Goal: Task Accomplishment & Management: Use online tool/utility

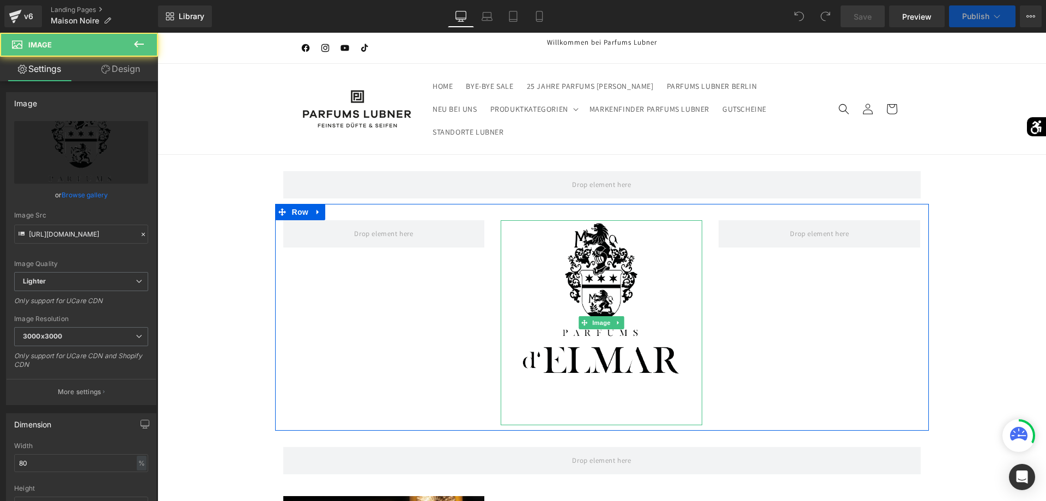
click at [601, 264] on img at bounding box center [601, 322] width 161 height 205
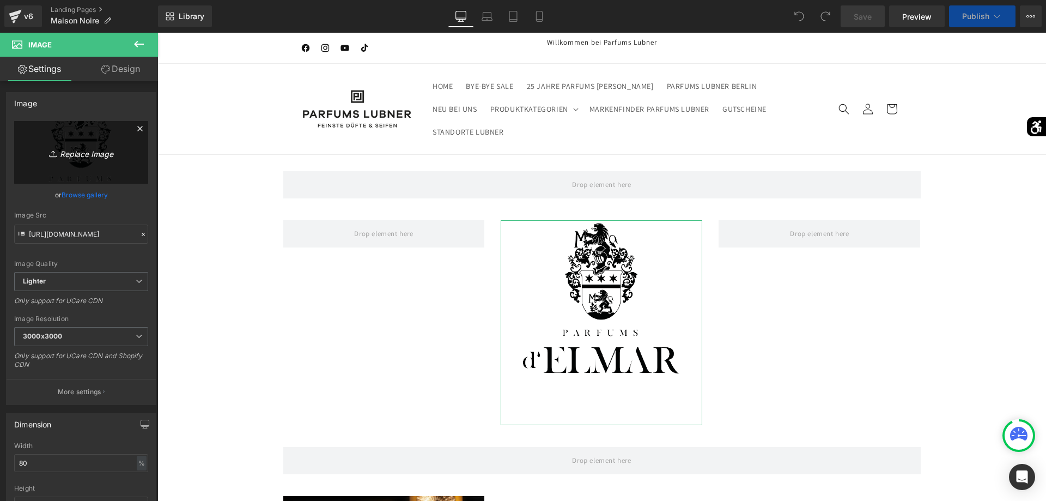
click at [100, 164] on link "Replace Image" at bounding box center [81, 152] width 134 height 63
type input "C:\fakepath\Logo-MN_Black_White.jpg"
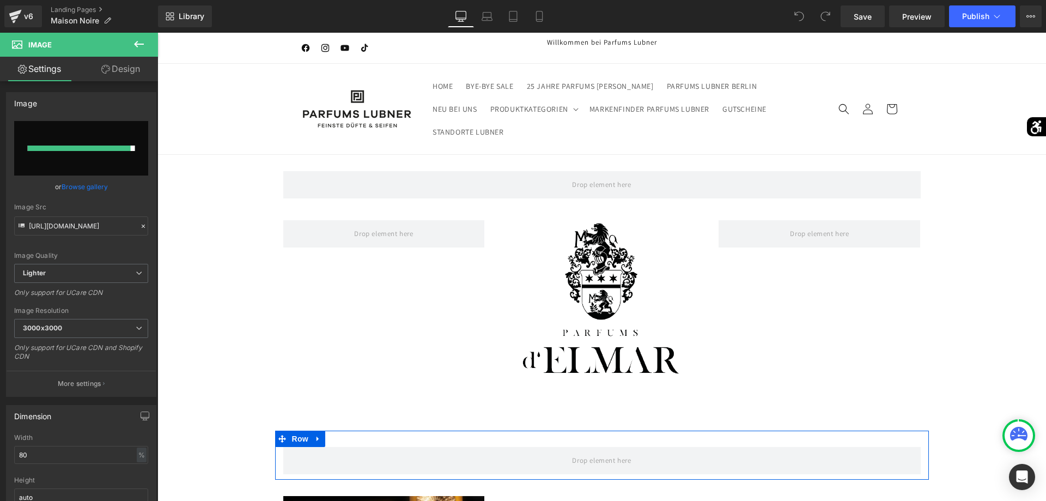
type input "[URL][DOMAIN_NAME]"
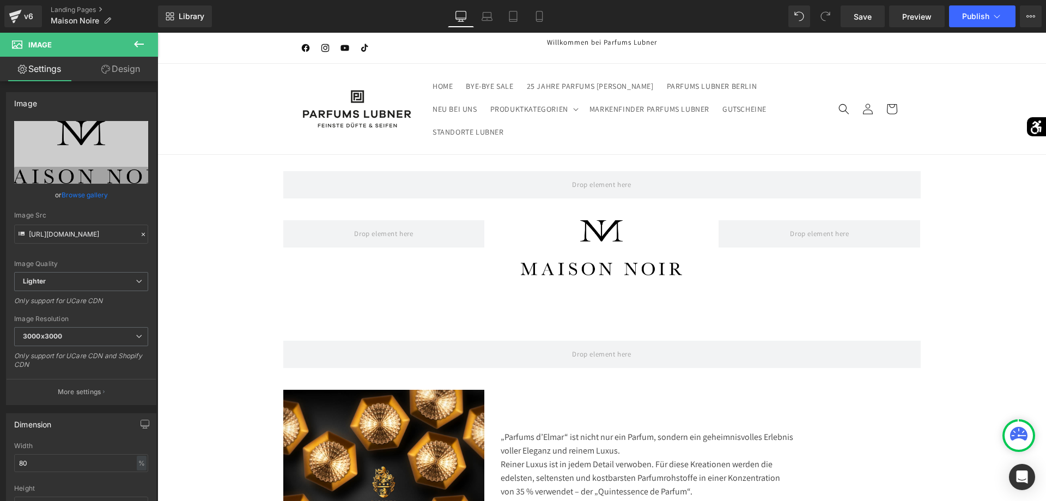
scroll to position [222, 0]
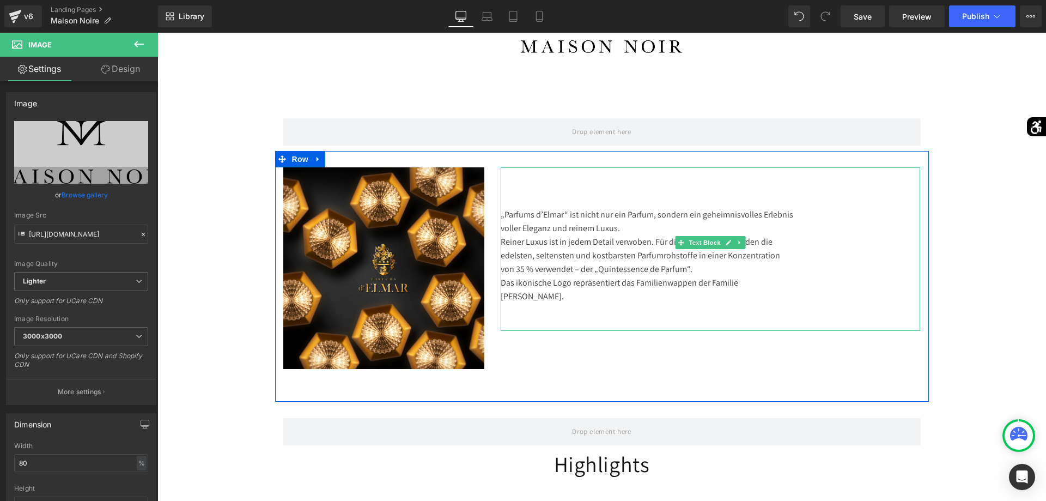
click at [668, 290] on div "„Parfums d’Elmar“ ist nicht nur ein Parfum, sondern ein geheimnisvolles Erlebni…" at bounding box center [711, 248] width 420 height 163
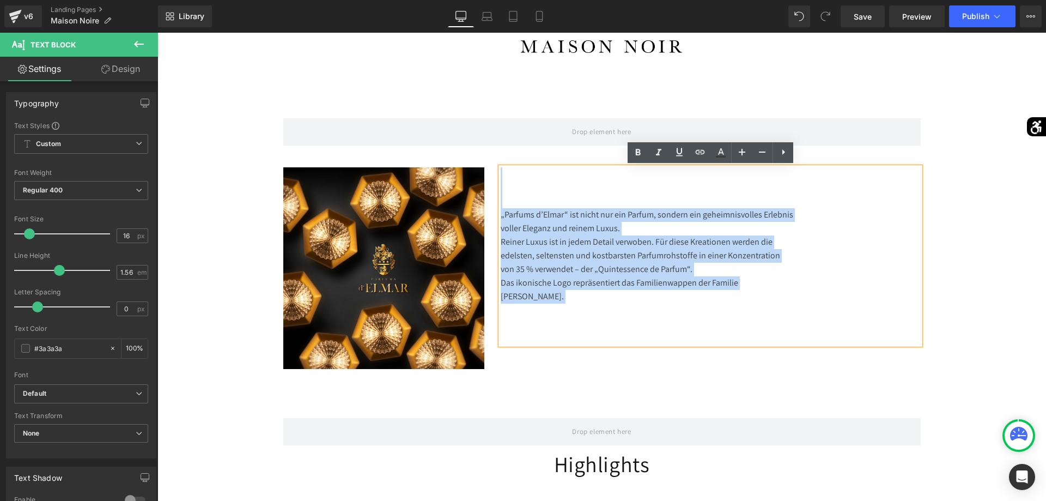
drag, startPoint x: 815, startPoint y: 291, endPoint x: 487, endPoint y: 187, distance: 343.5
click at [489, 188] on div "Image „Parfums d’Elmar“ ist nicht nur ein Parfum, sondern ein geheimnisvolles E…" at bounding box center [602, 276] width 654 height 251
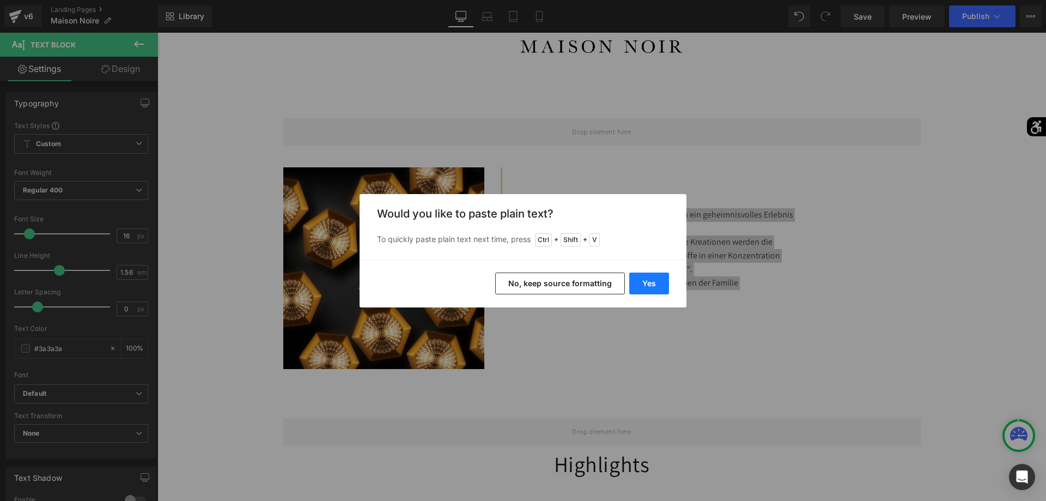
click at [650, 281] on button "Yes" at bounding box center [649, 283] width 40 height 22
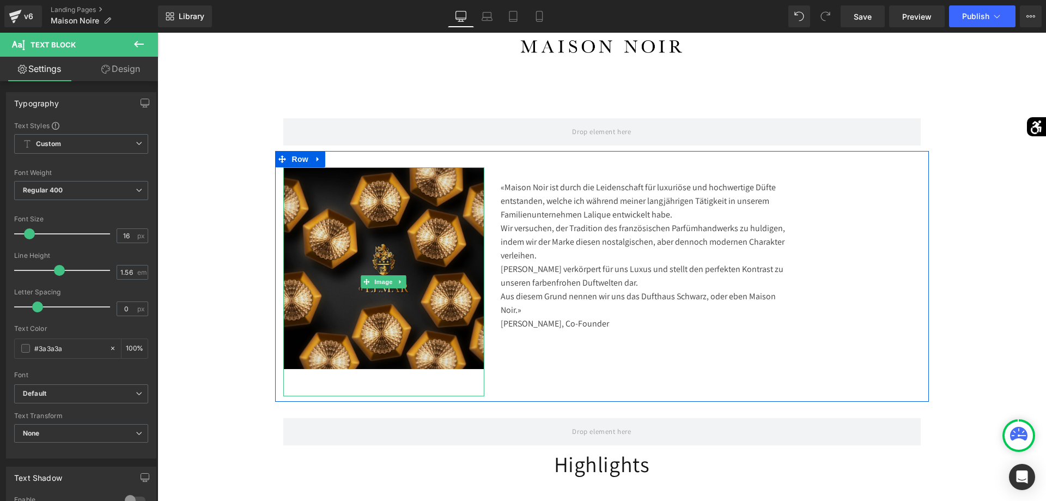
click at [387, 231] on img at bounding box center [384, 281] width 202 height 229
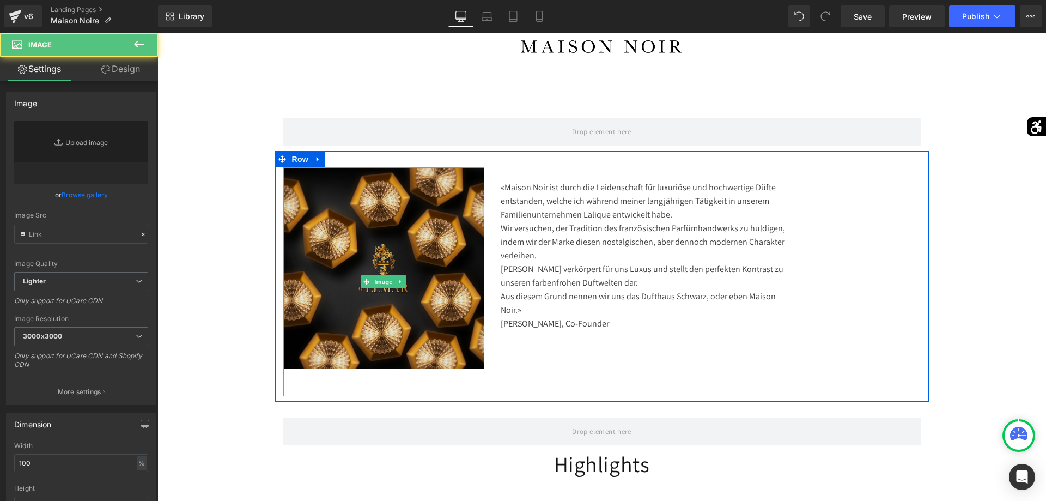
type input "[URL][DOMAIN_NAME]"
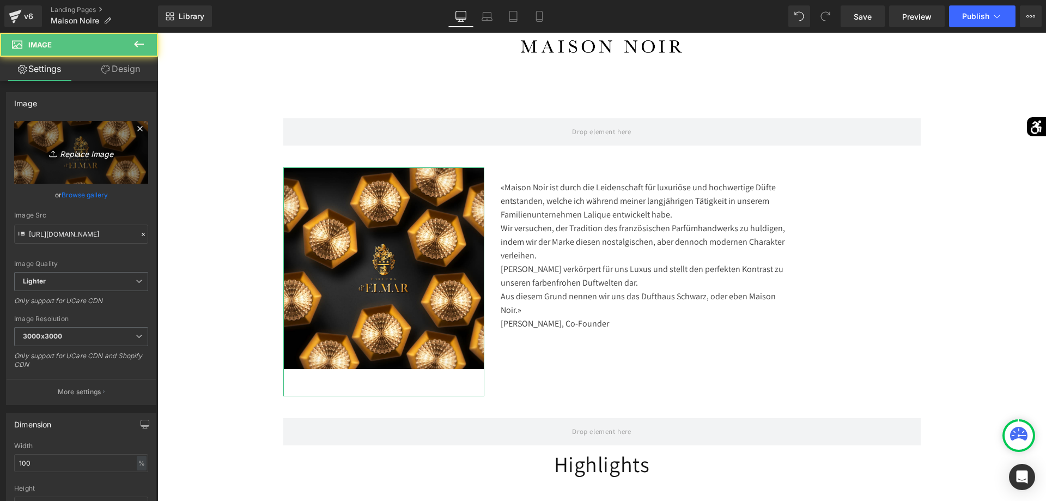
click at [122, 164] on link "Replace Image" at bounding box center [81, 152] width 134 height 63
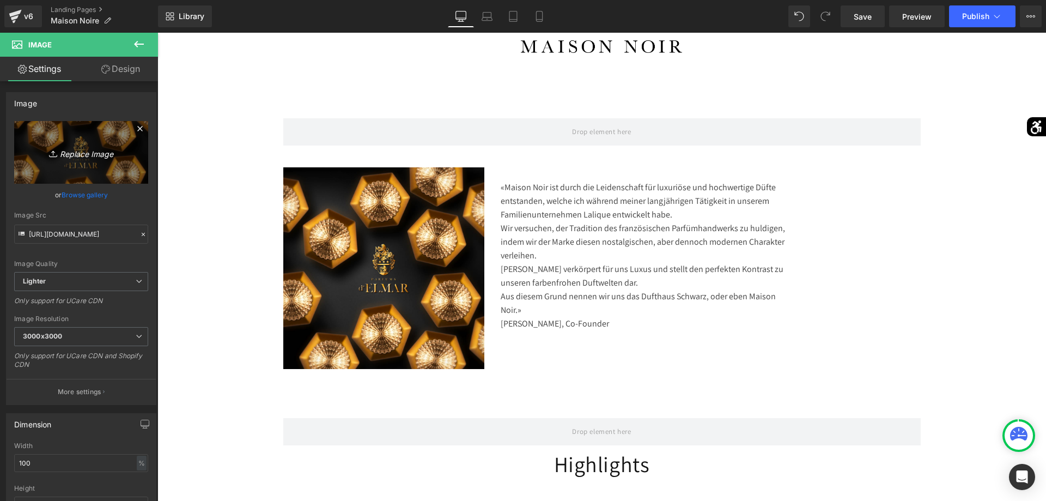
type input "C:\fakepath\Maison_Noir_Founder_2e8c292c01.jpg"
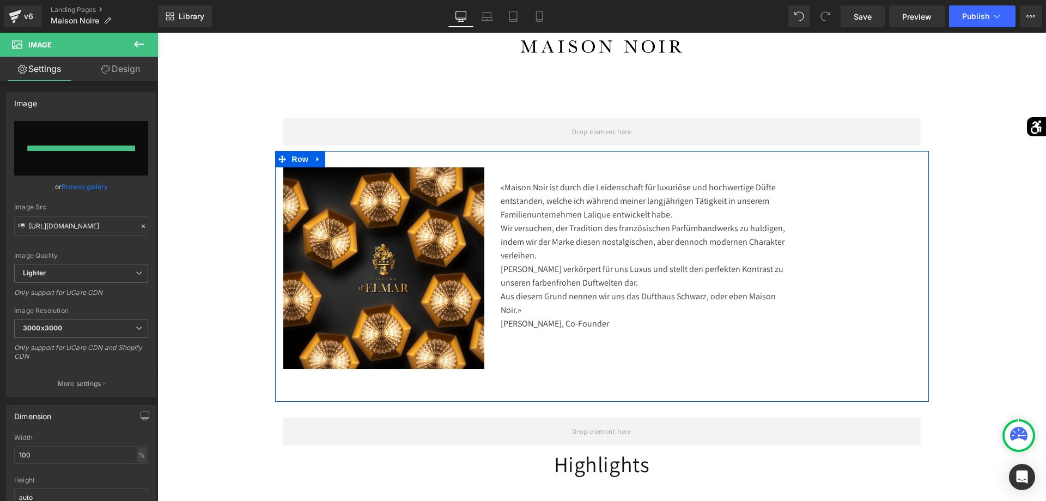
type input "[URL][DOMAIN_NAME]"
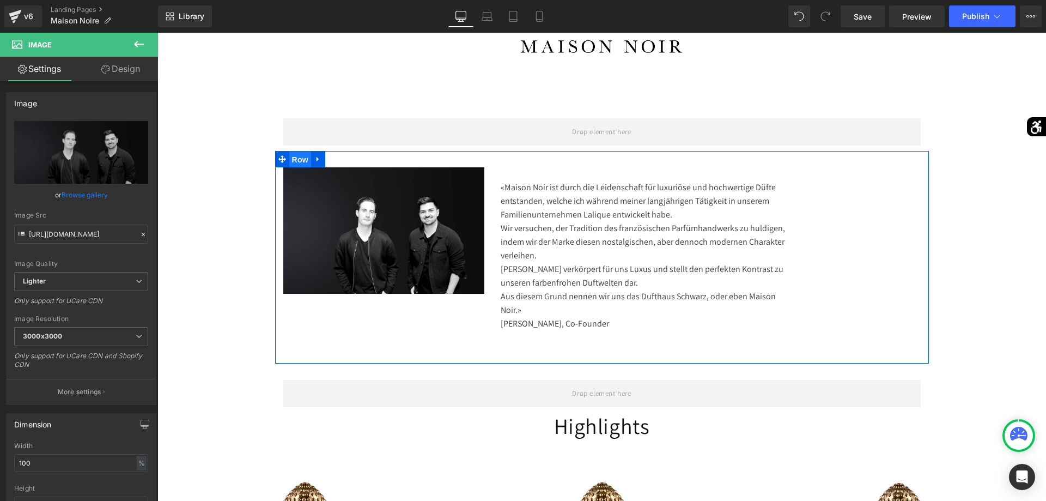
click at [296, 163] on span "Row" at bounding box center [300, 159] width 22 height 16
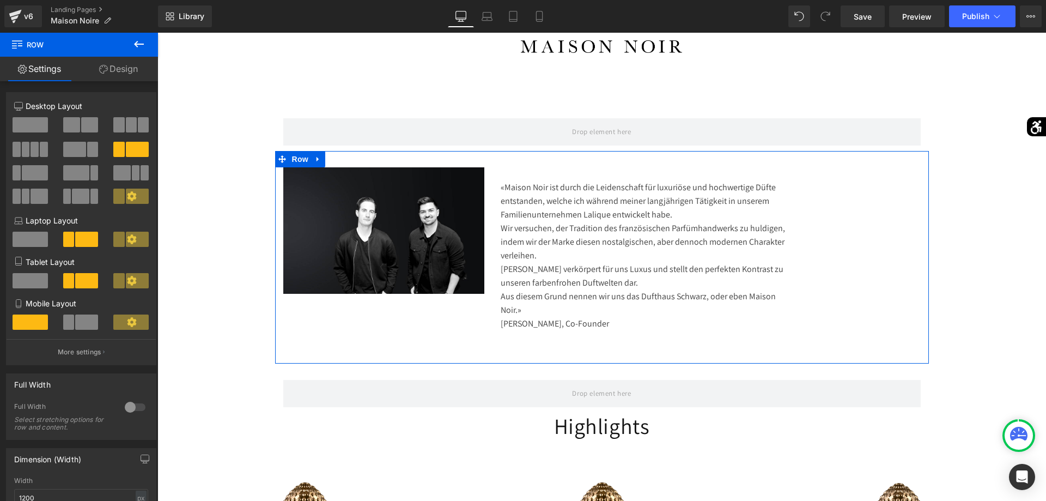
click at [90, 128] on span at bounding box center [89, 124] width 17 height 15
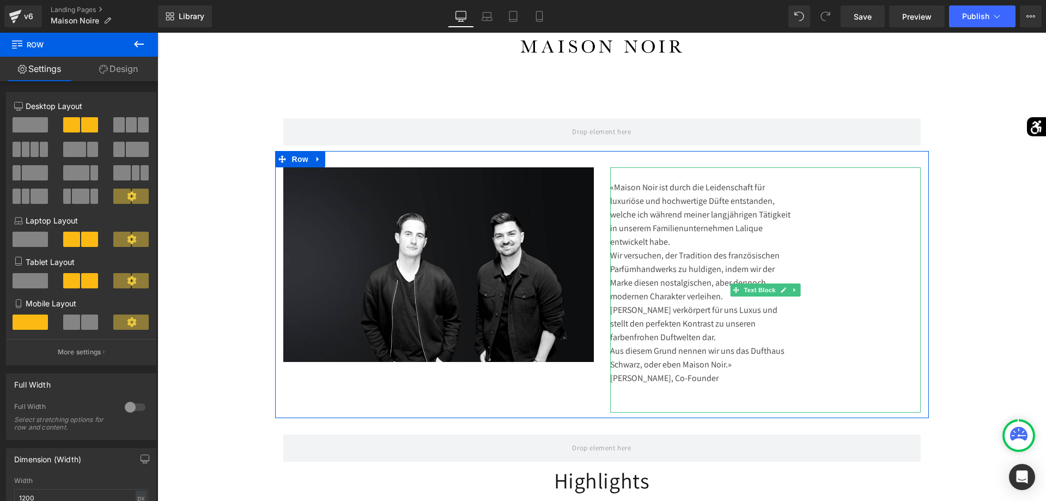
click at [741, 381] on div "«Maison Noir ist durch die Leidenschaft für luxuriöse und hochwertige Düfte ent…" at bounding box center [765, 289] width 311 height 245
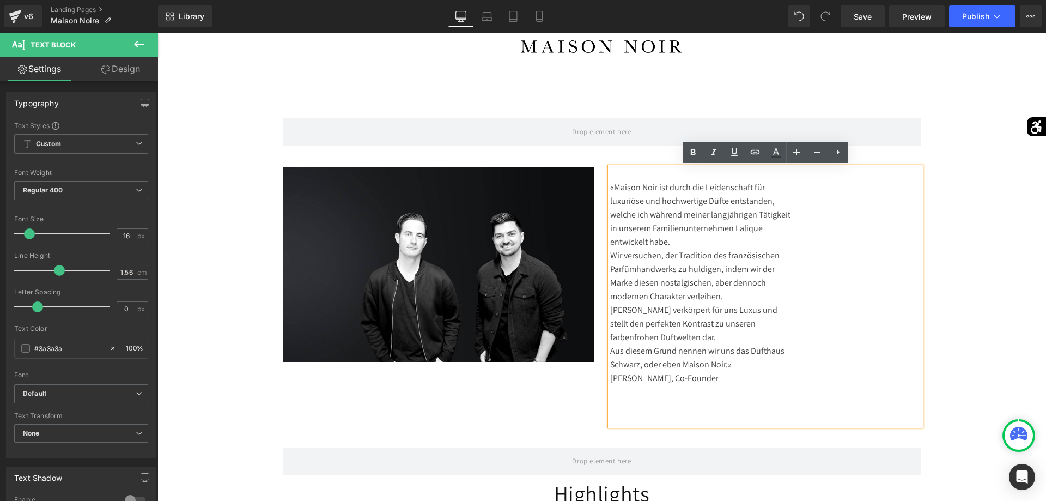
click at [610, 202] on div "«Maison Noir ist durch die Leidenschaft für luxuriöse und hochwertige Düfte ent…" at bounding box center [765, 296] width 311 height 258
click at [617, 201] on div "«Maison Noir ist durch die Leidenschaft für luxuriöse und hochwertige Düfte ent…" at bounding box center [765, 296] width 311 height 258
click at [880, 251] on div "«Maison Noir ist durch die Leidenschaft für luxuriöse und hochwertige Düfte ent…" at bounding box center [765, 296] width 311 height 258
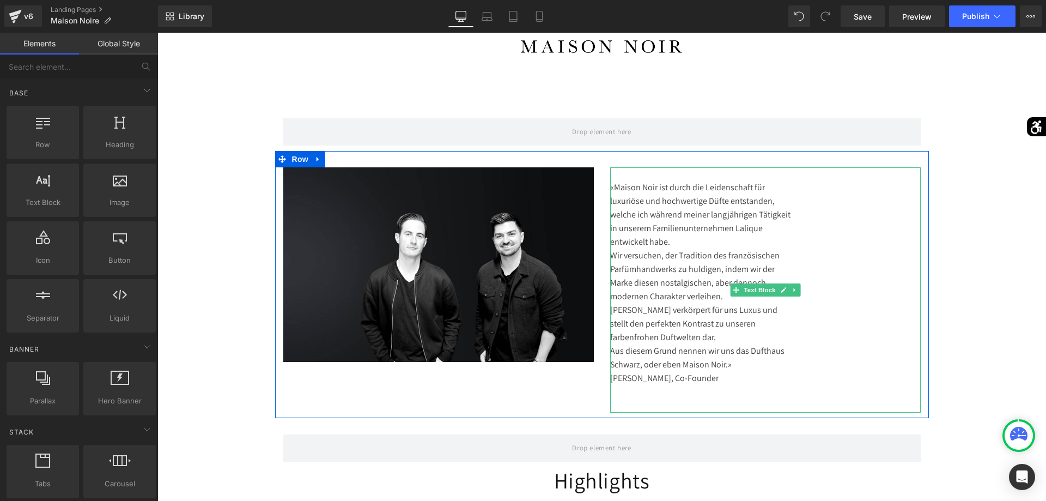
click at [684, 246] on div "«Maison Noir ist durch die Leidenschaft für luxuriöse und hochwertige Düfte ent…" at bounding box center [765, 289] width 311 height 245
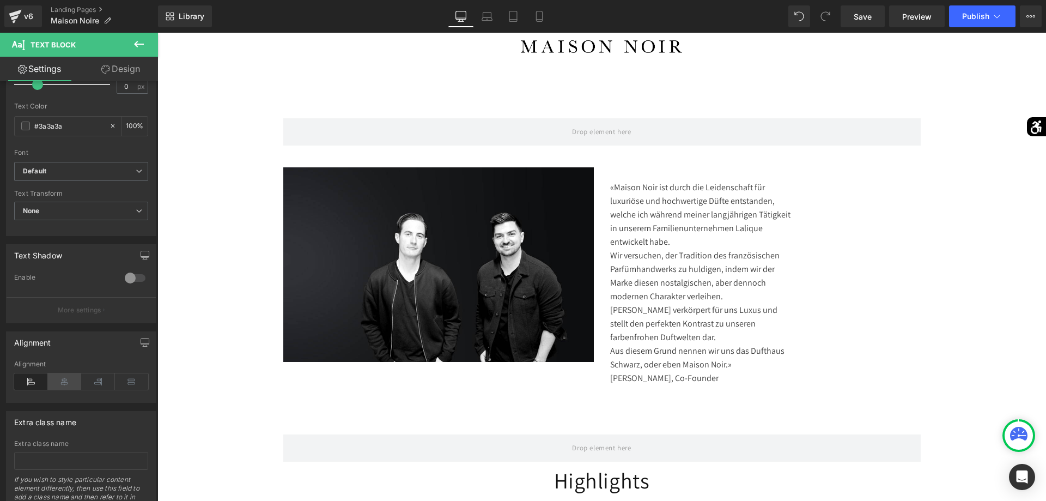
click at [69, 375] on icon at bounding box center [65, 381] width 34 height 16
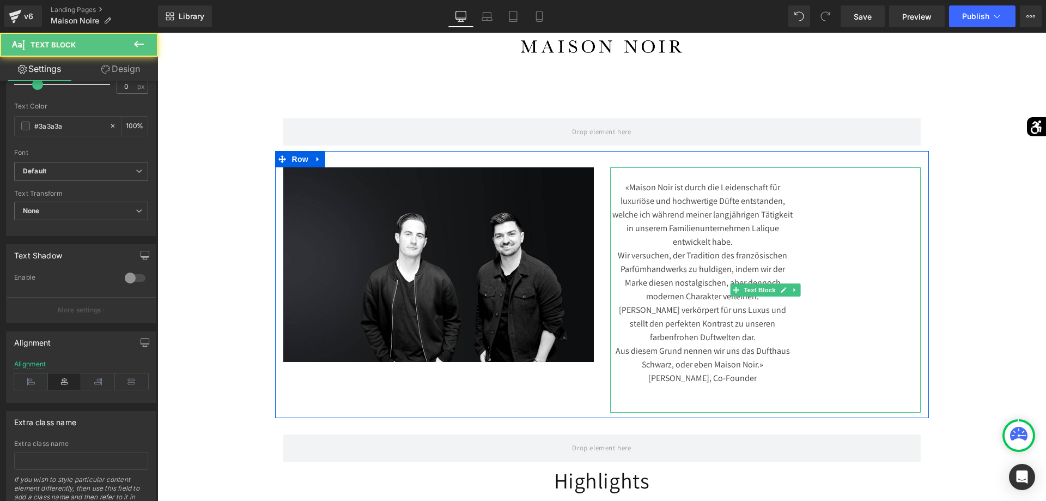
click at [916, 257] on div "«Maison Noir ist durch die Leidenschaft für luxuriöse und hochwertige Düfte ent…" at bounding box center [765, 289] width 311 height 245
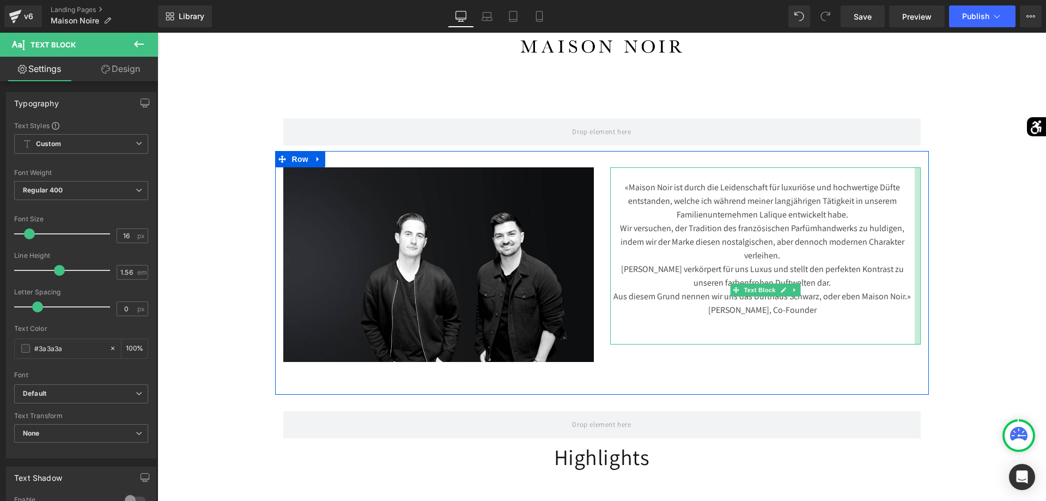
drag, startPoint x: 919, startPoint y: 254, endPoint x: 1046, endPoint y: 251, distance: 127.0
click at [1046, 251] on html "Direkt zum Inhalt Facebook Instagram YouTube TikTok Willkommen bei Parfums Lubn…" at bounding box center [601, 44] width 889 height 468
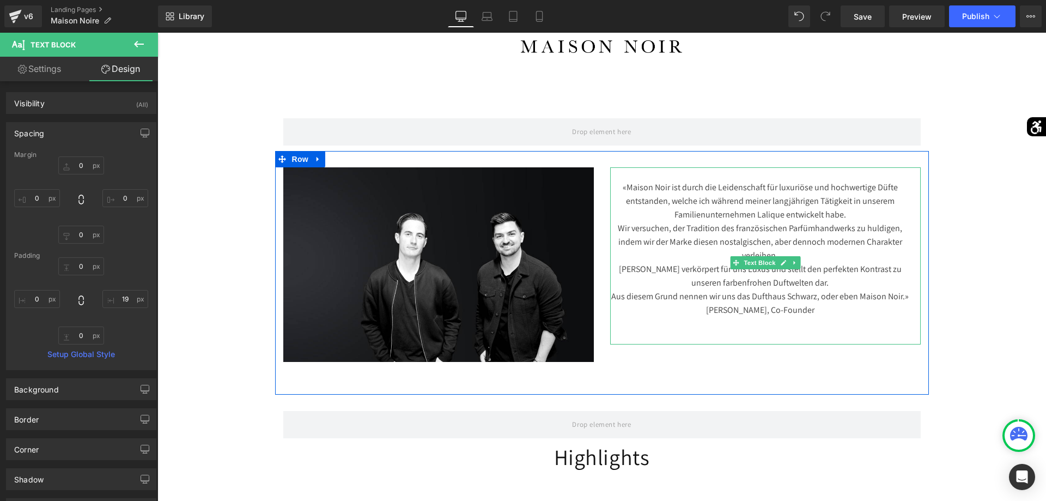
click at [816, 322] on div "«Maison Noir ist durch die Leidenschaft für luxuriöse und hochwertige Düfte ent…" at bounding box center [765, 255] width 311 height 177
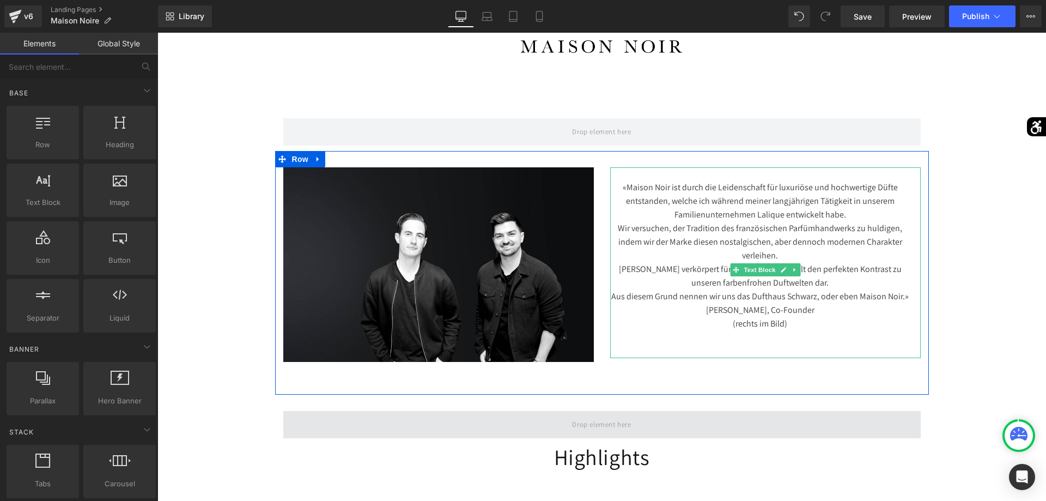
scroll to position [334, 0]
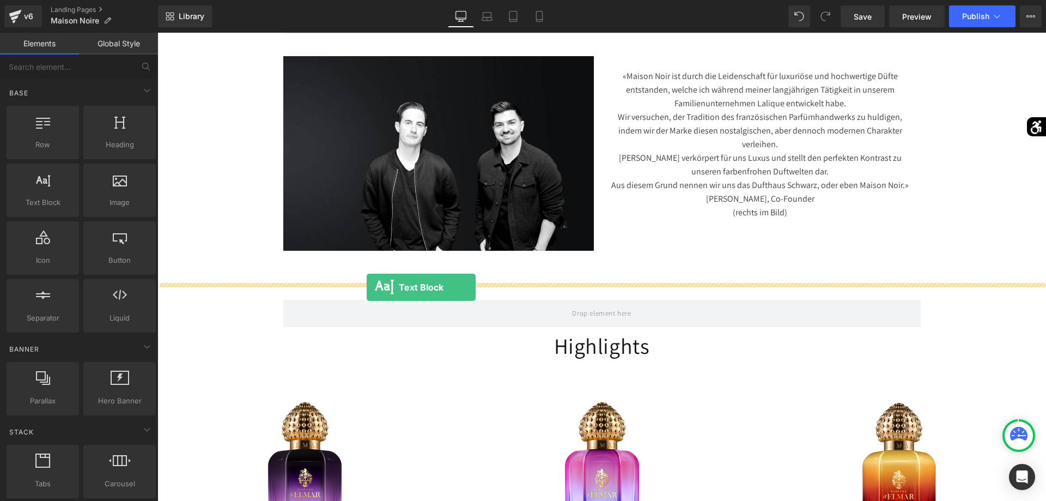
drag, startPoint x: 227, startPoint y: 233, endPoint x: 367, endPoint y: 287, distance: 149.6
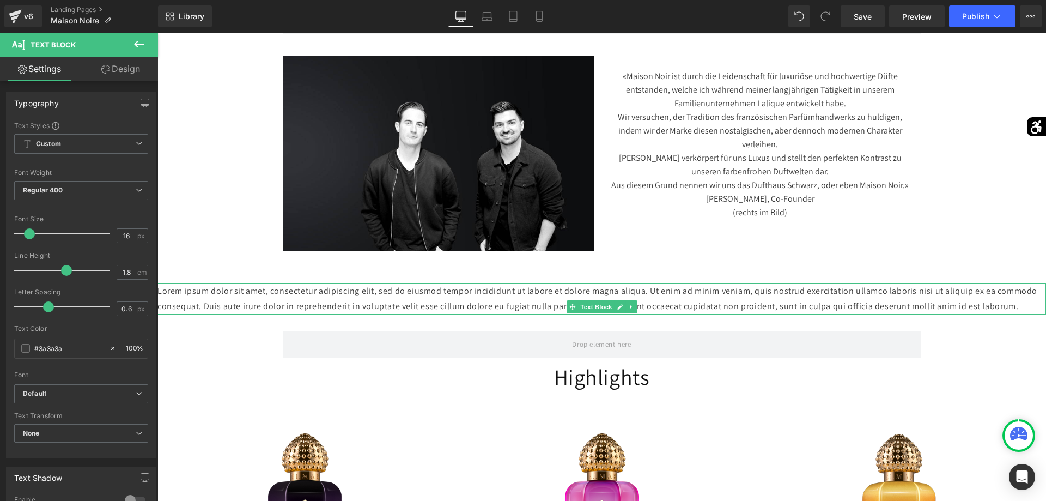
click at [430, 315] on p "Lorem ipsum dolor sit amet, consectetur adipiscing elit, sed do eiusmod tempor …" at bounding box center [601, 299] width 889 height 32
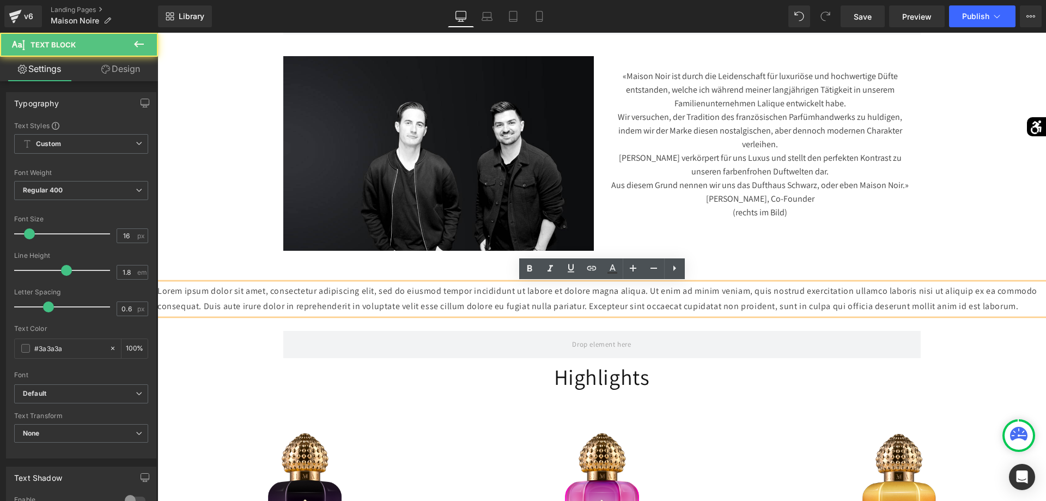
click at [430, 315] on p "Lorem ipsum dolor sit amet, consectetur adipiscing elit, sed do eiusmod tempor …" at bounding box center [601, 299] width 889 height 32
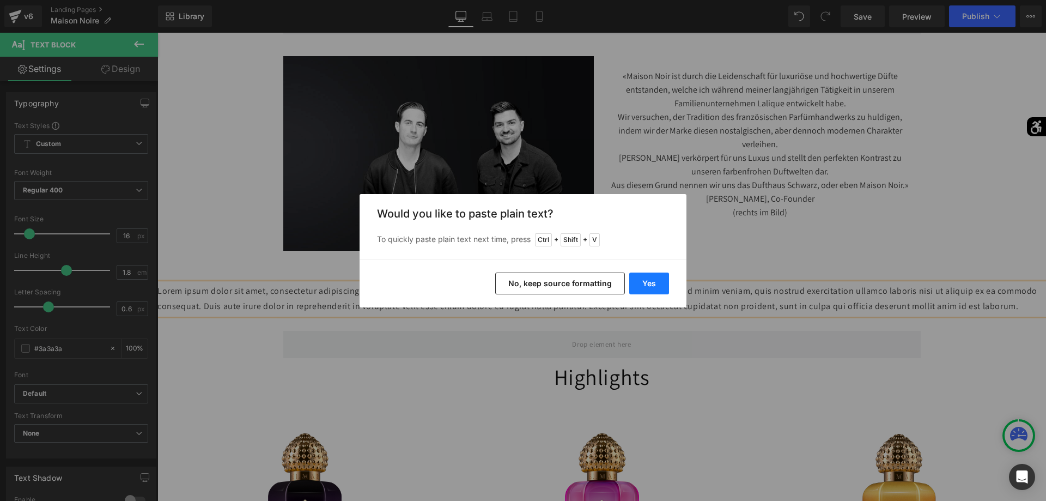
click at [642, 281] on button "Yes" at bounding box center [649, 283] width 40 height 22
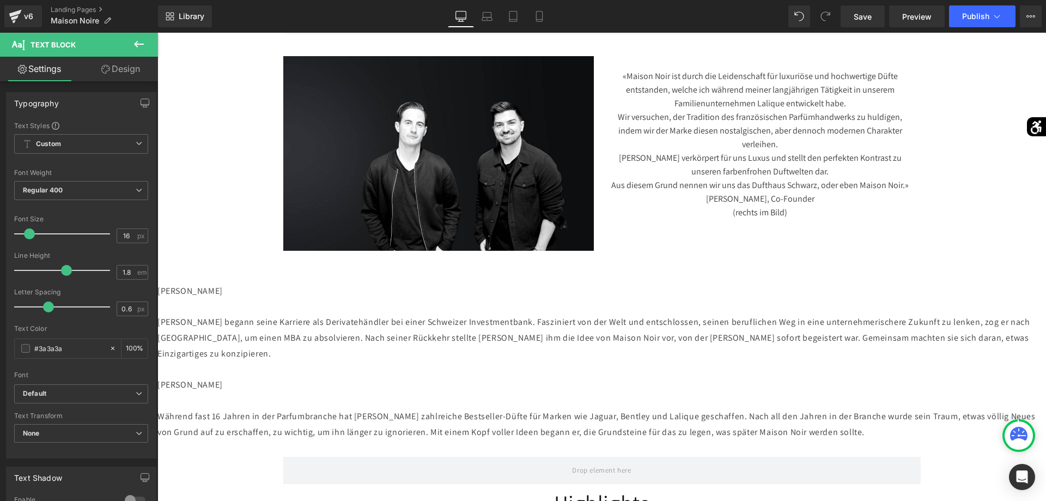
click at [142, 46] on icon at bounding box center [138, 44] width 13 height 13
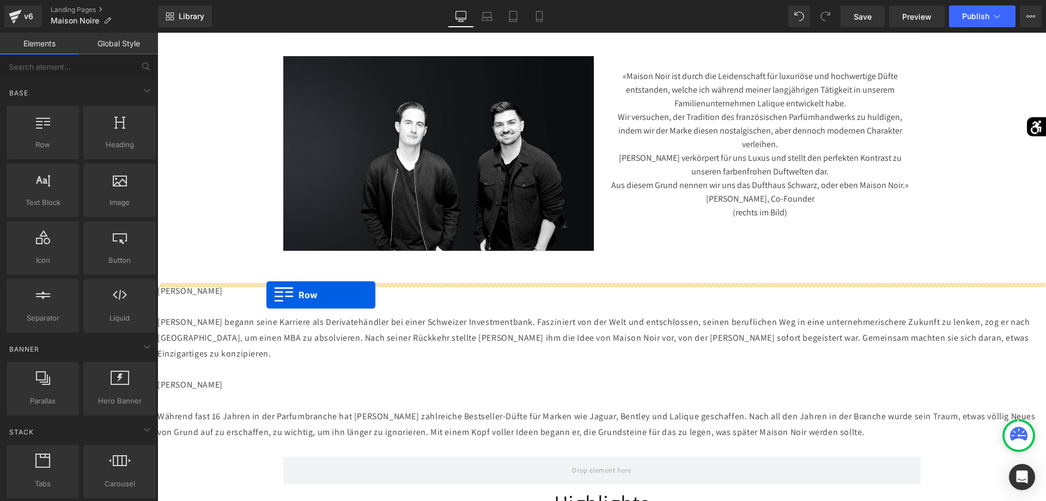
drag, startPoint x: 210, startPoint y: 161, endPoint x: 266, endPoint y: 295, distance: 145.5
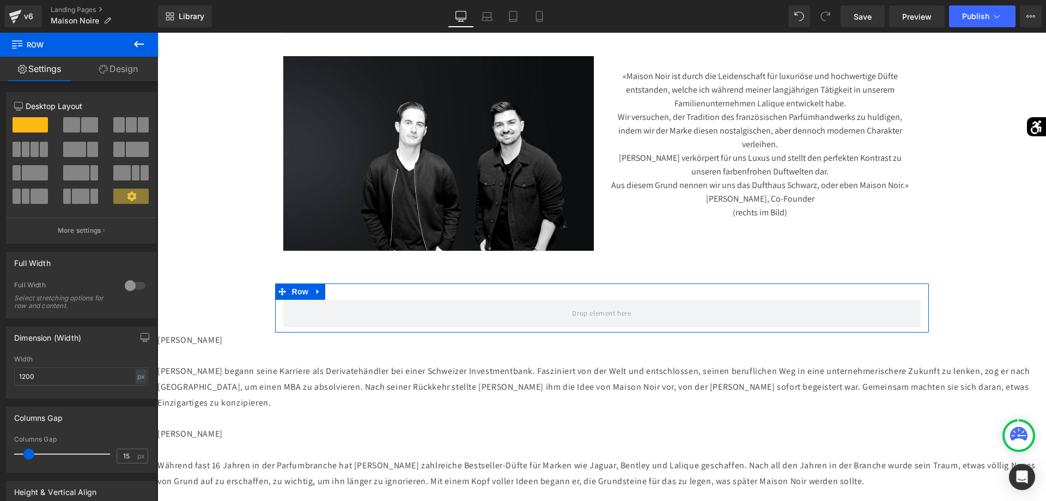
click at [89, 123] on span at bounding box center [89, 124] width 17 height 15
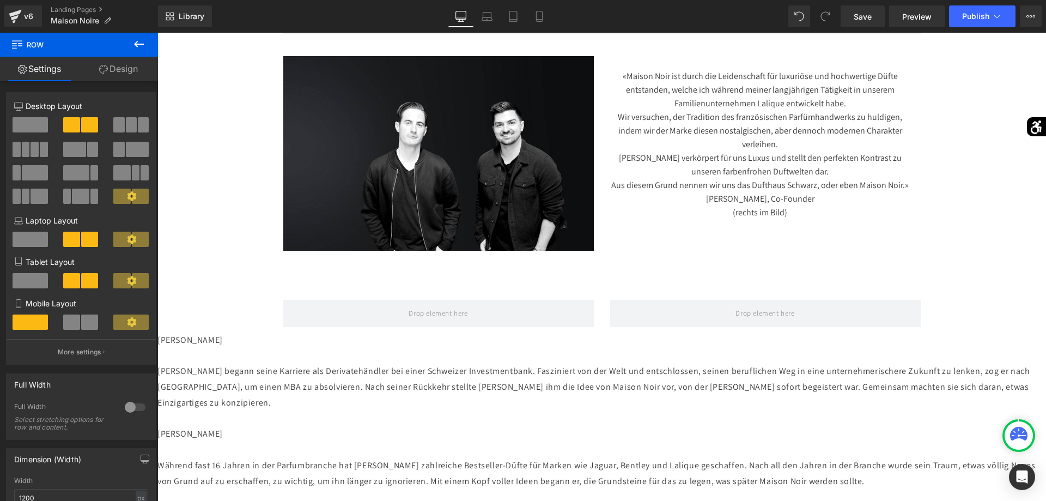
click at [142, 52] on button at bounding box center [139, 45] width 38 height 24
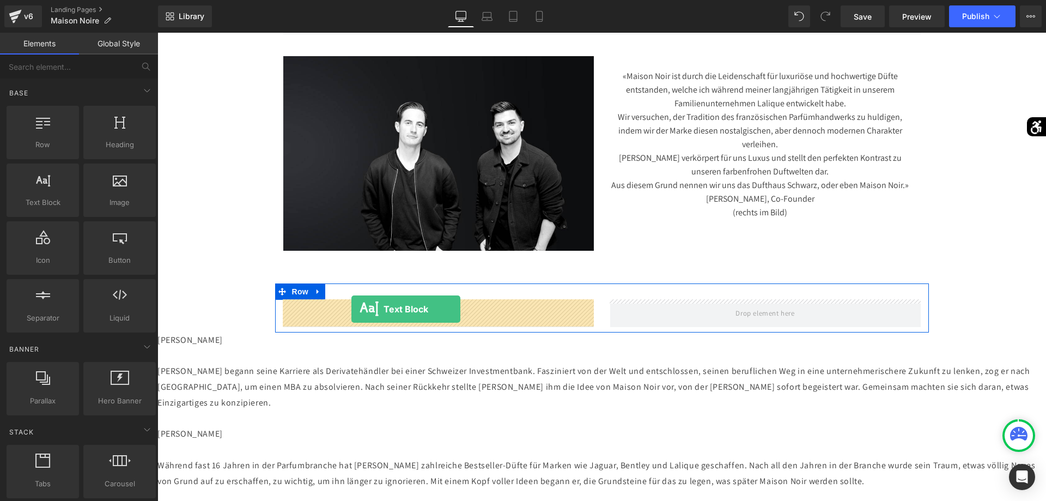
drag, startPoint x: 223, startPoint y: 214, endPoint x: 353, endPoint y: 309, distance: 161.1
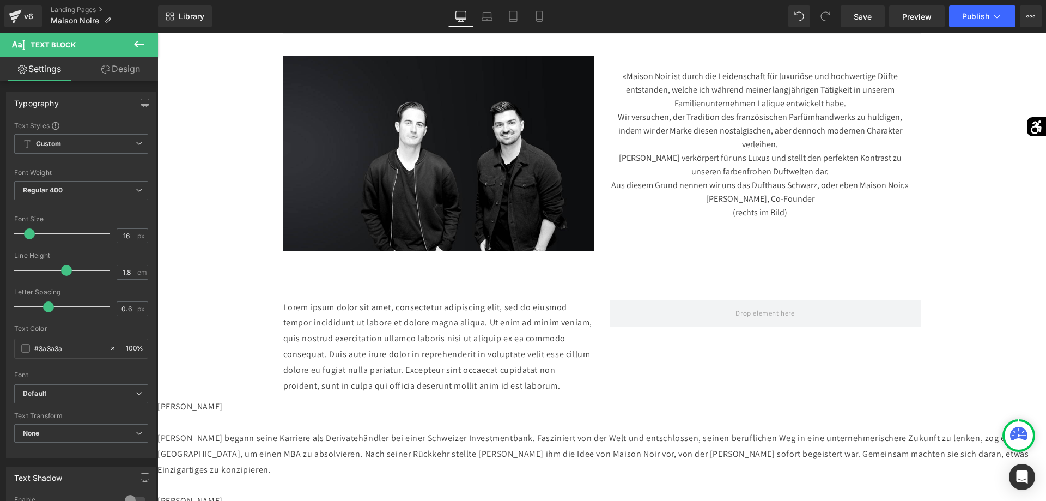
click at [135, 45] on icon at bounding box center [138, 44] width 13 height 13
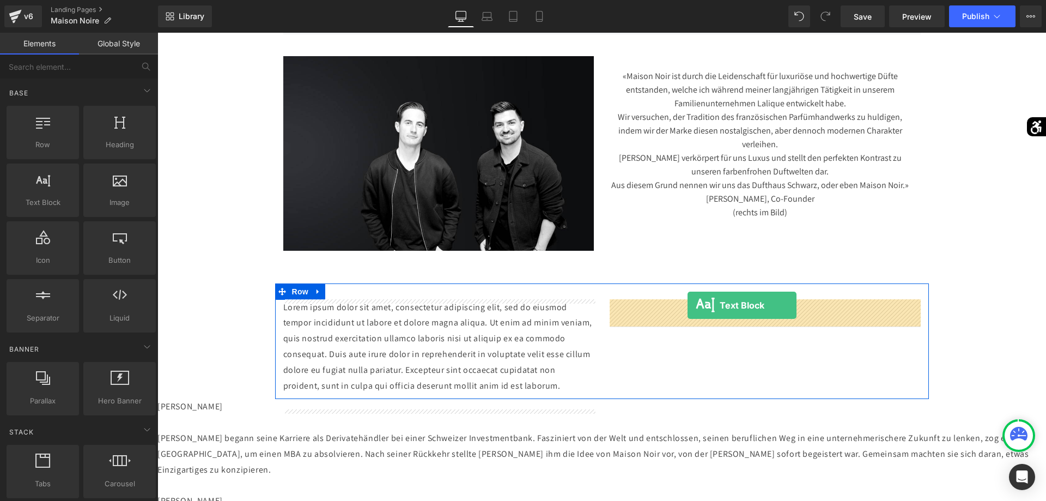
drag, startPoint x: 192, startPoint y: 218, endPoint x: 688, endPoint y: 305, distance: 503.0
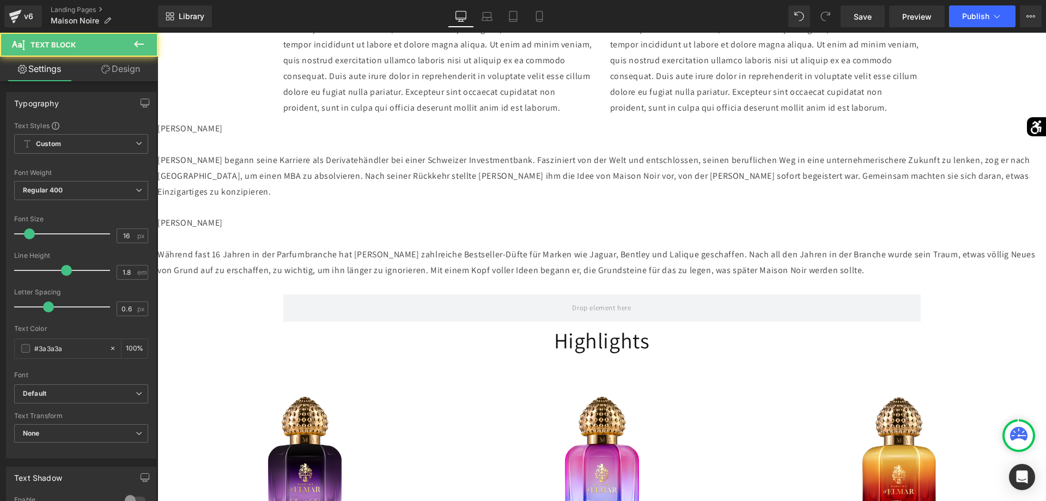
scroll to position [500, 0]
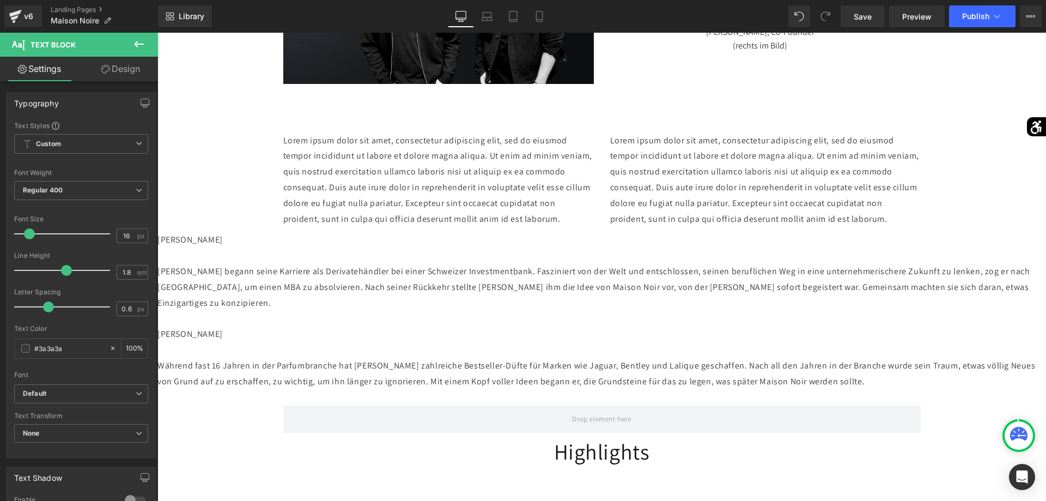
click at [456, 296] on p "[PERSON_NAME] [PERSON_NAME] begann seine Karriere als Derivatehändler bei einer…" at bounding box center [601, 310] width 889 height 157
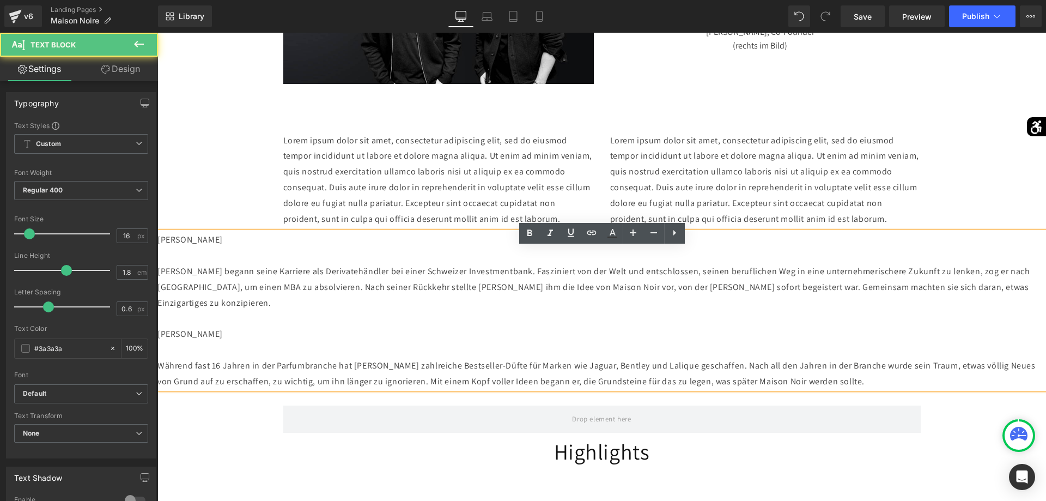
click at [427, 307] on p "[PERSON_NAME] [PERSON_NAME] begann seine Karriere als Derivatehändler bei einer…" at bounding box center [601, 310] width 889 height 157
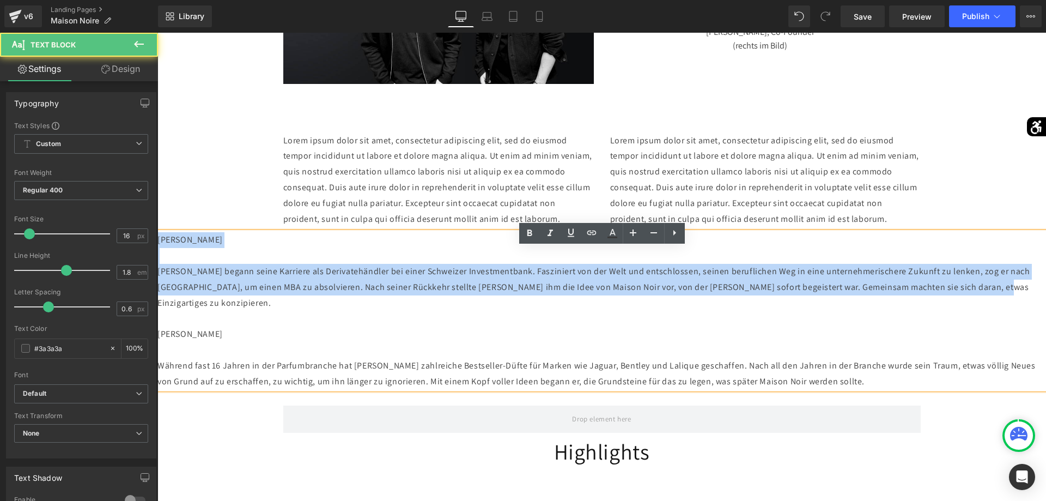
drag, startPoint x: 223, startPoint y: 323, endPoint x: 134, endPoint y: 243, distance: 120.4
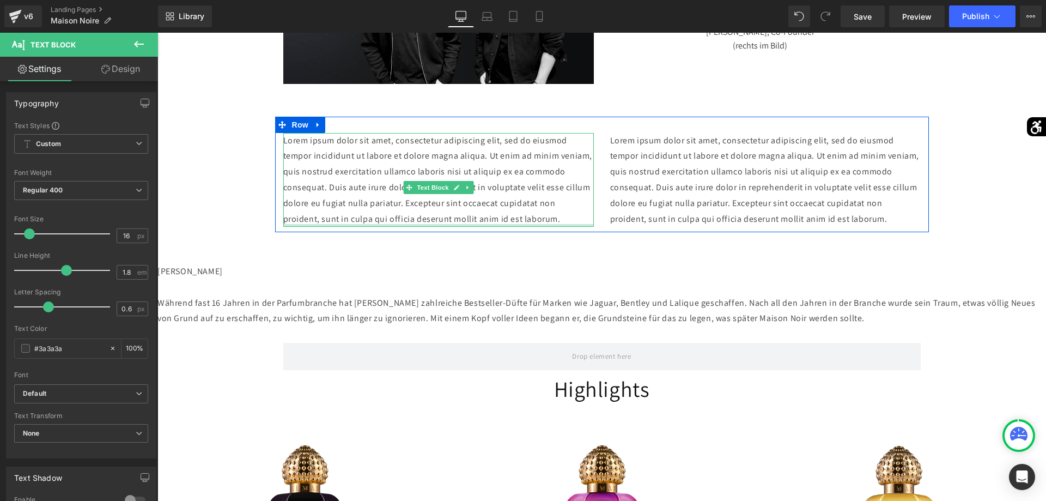
click at [359, 227] on p "Lorem ipsum dolor sit amet, consectetur adipiscing elit, sed do eiusmod tempor …" at bounding box center [438, 180] width 311 height 94
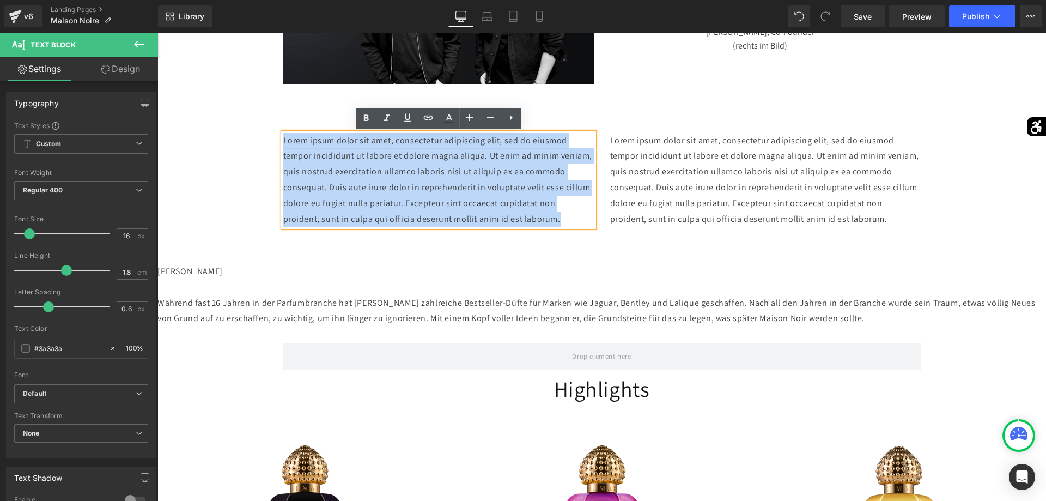
drag, startPoint x: 350, startPoint y: 233, endPoint x: 221, endPoint y: 126, distance: 167.2
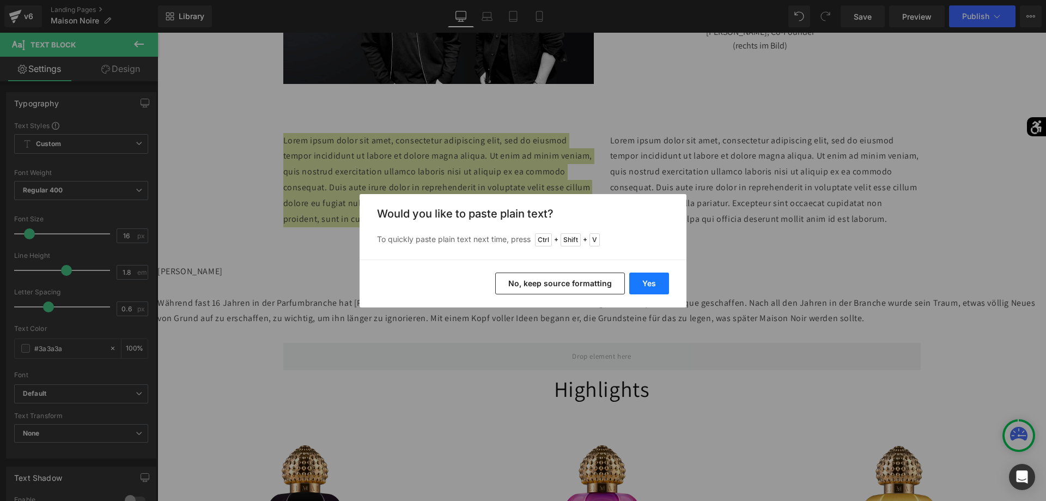
click at [656, 288] on button "Yes" at bounding box center [649, 283] width 40 height 22
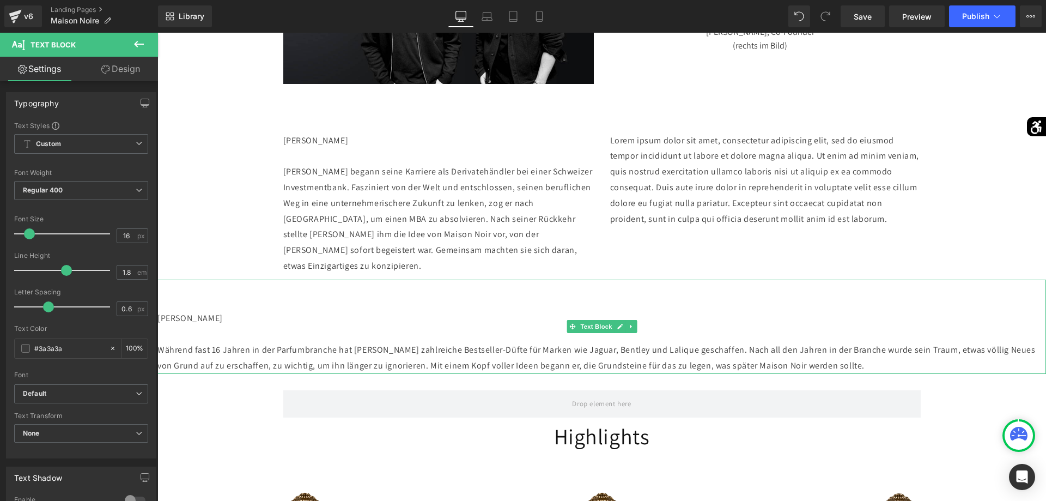
click at [366, 345] on p "[PERSON_NAME] Während fast 16 Jahren in der Parfumbranche hat [PERSON_NAME] zah…" at bounding box center [601, 327] width 889 height 94
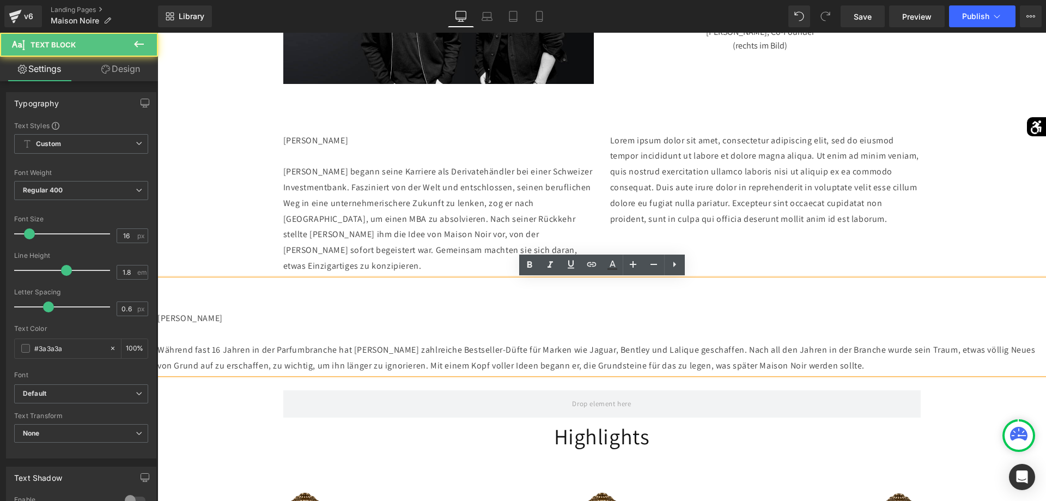
click at [365, 353] on p "[PERSON_NAME] Während fast 16 Jahren in der Parfumbranche hat [PERSON_NAME] zah…" at bounding box center [601, 327] width 889 height 94
click at [363, 353] on p "[PERSON_NAME] Während fast 16 Jahren in der Parfumbranche hat [PERSON_NAME] zah…" at bounding box center [601, 327] width 889 height 94
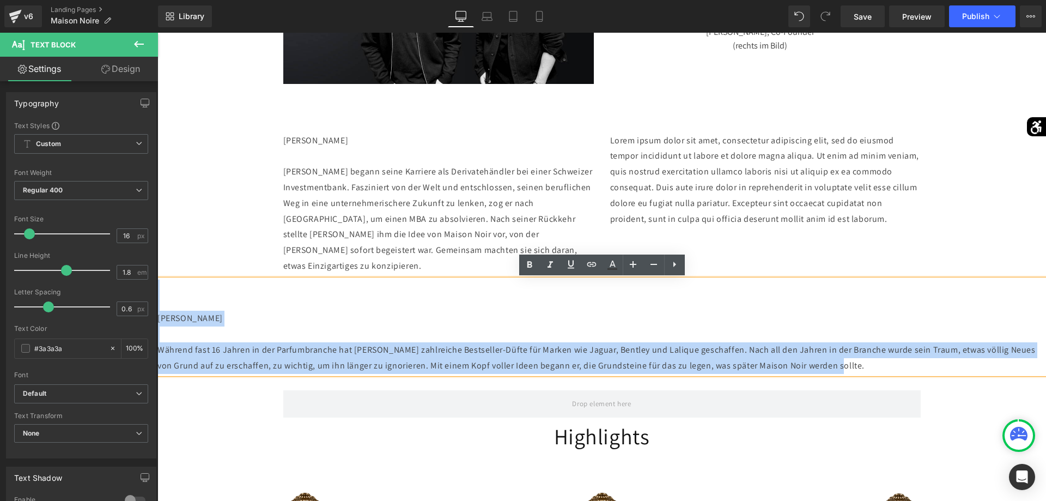
drag, startPoint x: 954, startPoint y: 370, endPoint x: 115, endPoint y: 289, distance: 843.1
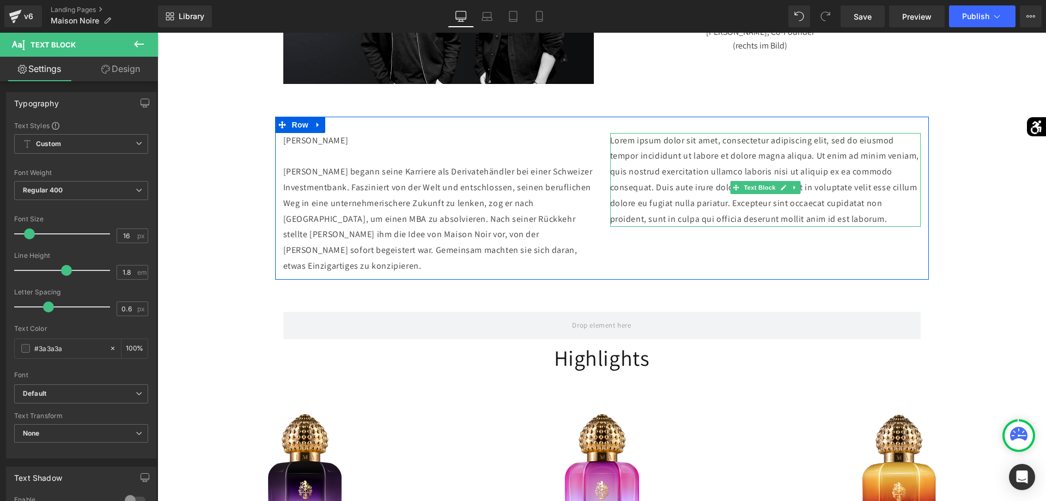
click at [799, 225] on p "Lorem ipsum dolor sit amet, consectetur adipiscing elit, sed do eiusmod tempor …" at bounding box center [765, 180] width 311 height 94
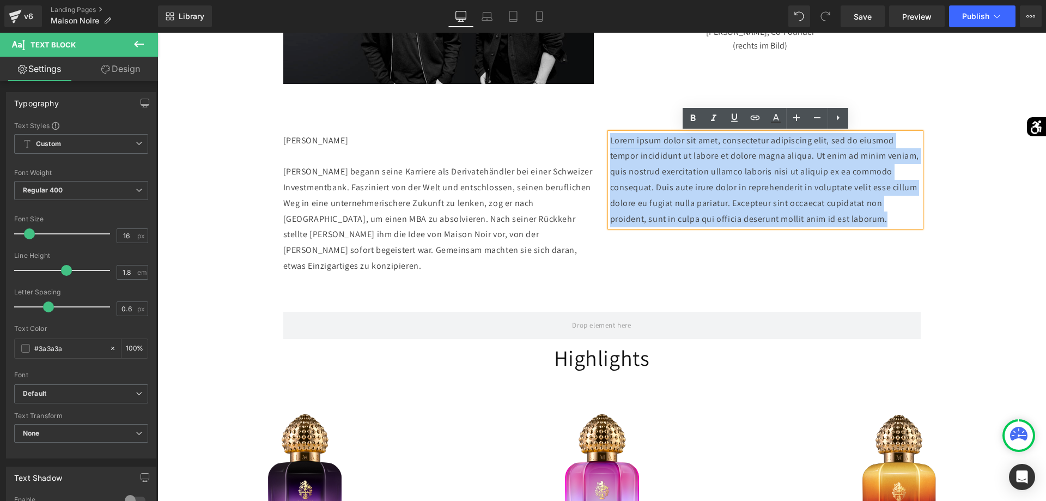
drag, startPoint x: 706, startPoint y: 236, endPoint x: 568, endPoint y: 104, distance: 191.2
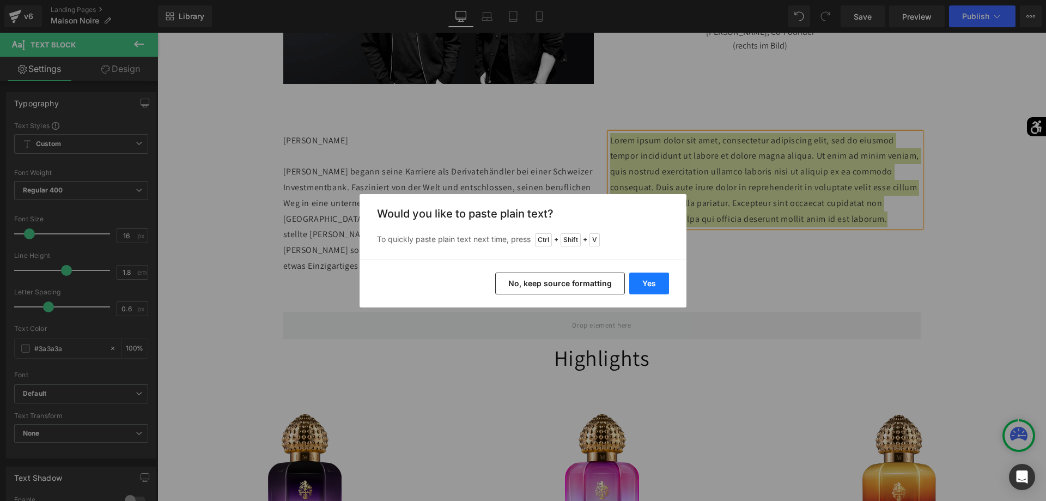
click at [650, 284] on button "Yes" at bounding box center [649, 283] width 40 height 22
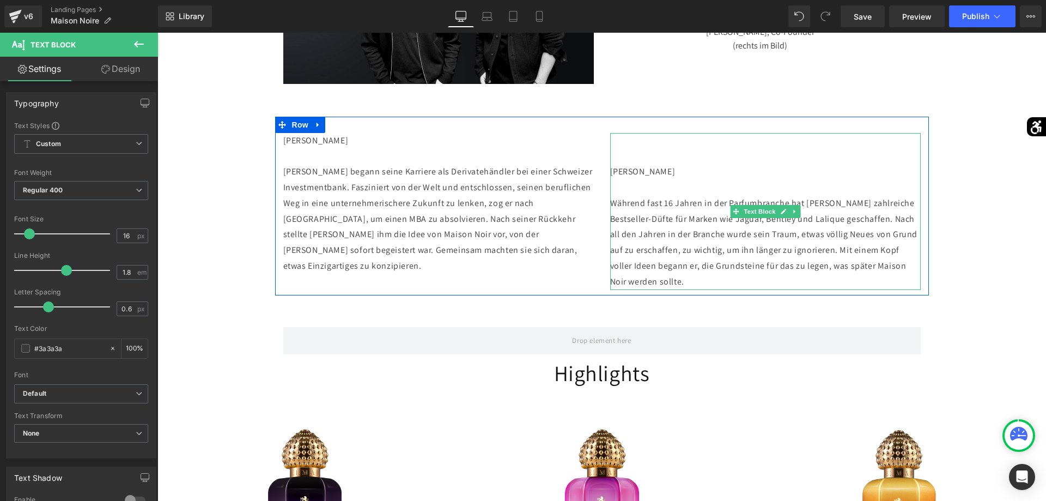
click at [613, 173] on p "[PERSON_NAME] Während fast 16 Jahren in der Parfumbranche hat [PERSON_NAME] zah…" at bounding box center [765, 211] width 311 height 157
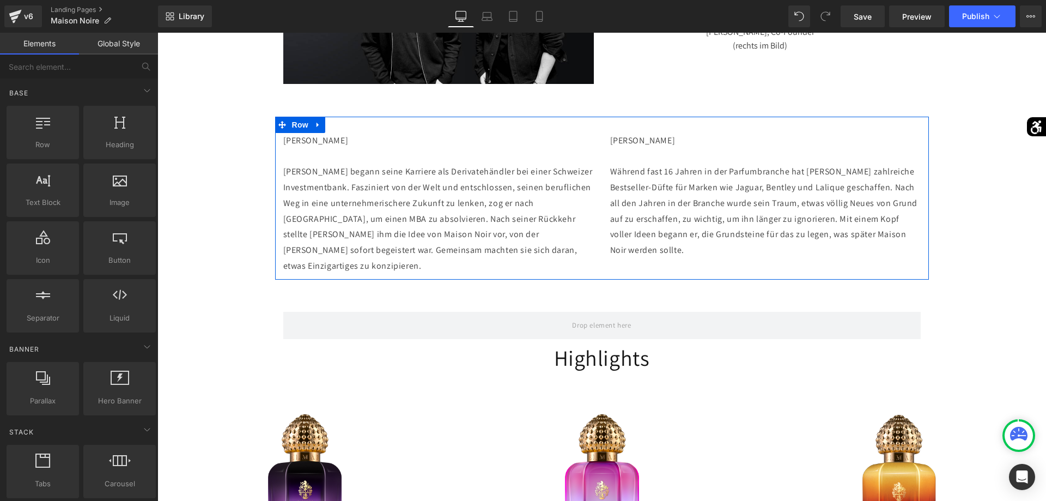
scroll to position [334, 0]
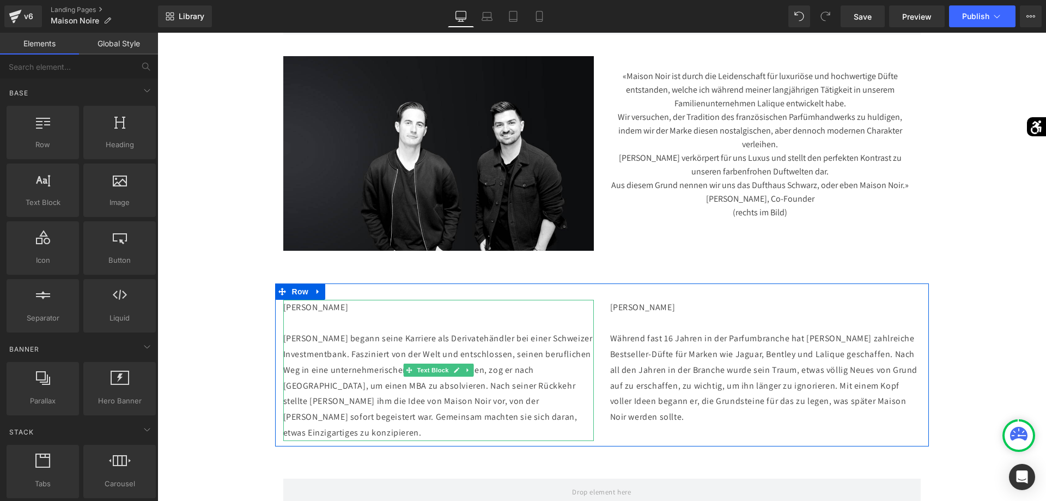
click at [363, 429] on p "[PERSON_NAME] [PERSON_NAME] begann seine Karriere als Derivatehändler bei einer…" at bounding box center [438, 370] width 311 height 141
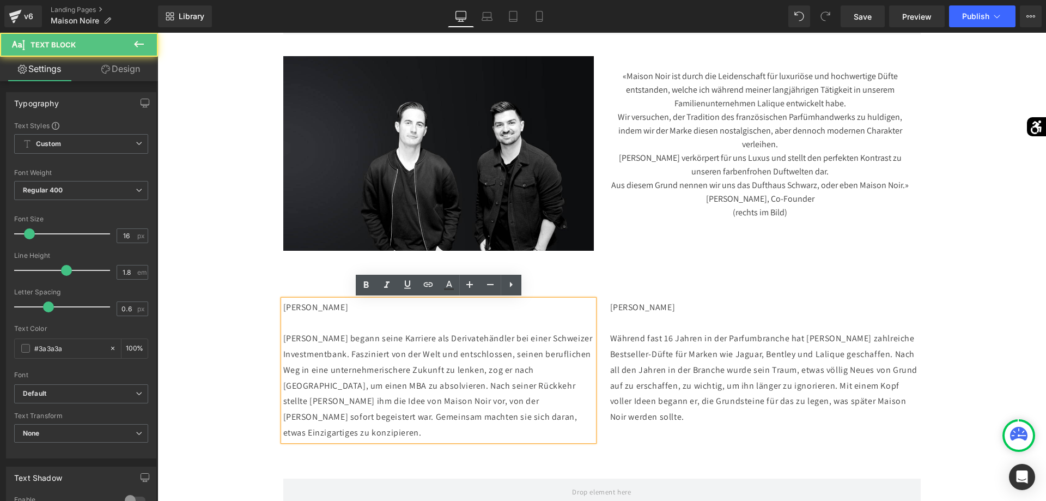
click at [366, 309] on p "[PERSON_NAME] [PERSON_NAME] begann seine Karriere als Derivatehändler bei einer…" at bounding box center [438, 370] width 311 height 141
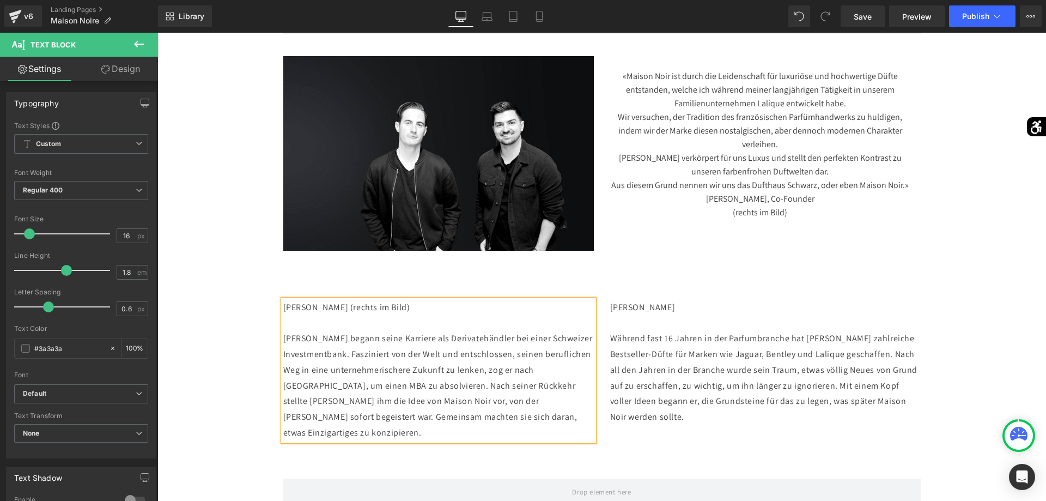
click at [368, 306] on p "[PERSON_NAME] (rechts im Bild) [PERSON_NAME] begann seine Karriere als Derivate…" at bounding box center [438, 370] width 311 height 141
click at [692, 307] on p "[PERSON_NAME] Während fast 16 Jahren in der Parfumbranche hat [PERSON_NAME] zah…" at bounding box center [765, 362] width 311 height 125
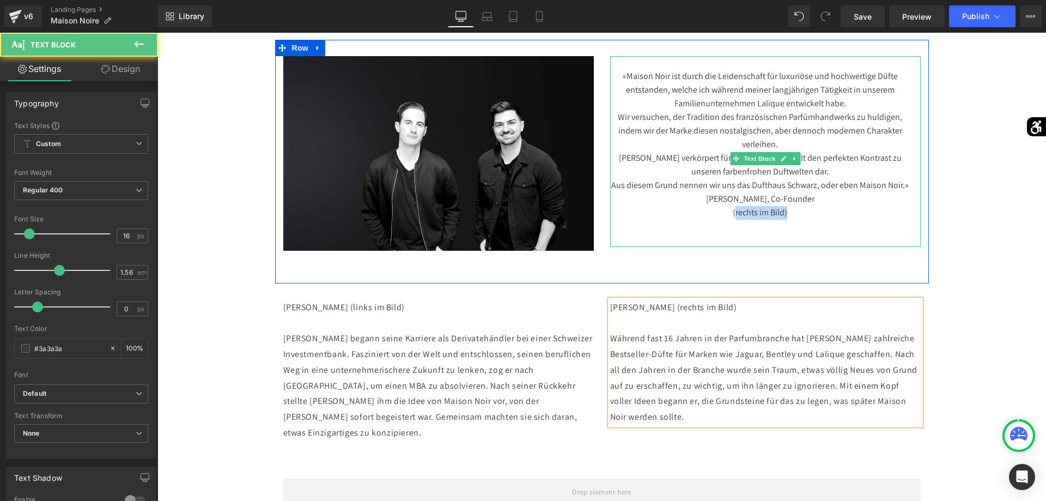
drag, startPoint x: 804, startPoint y: 231, endPoint x: 735, endPoint y: 231, distance: 69.2
click at [735, 220] on div "(rechts im Bild)" at bounding box center [760, 213] width 300 height 14
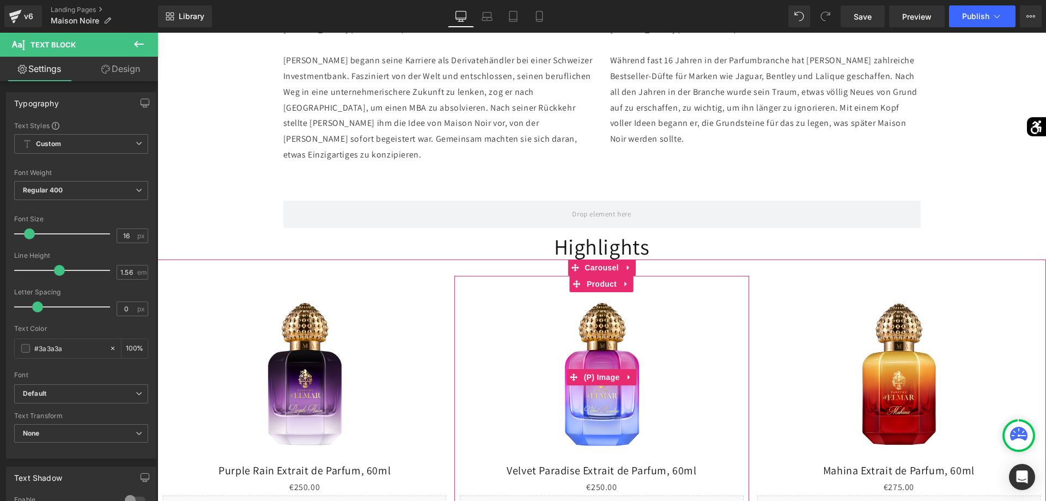
scroll to position [723, 0]
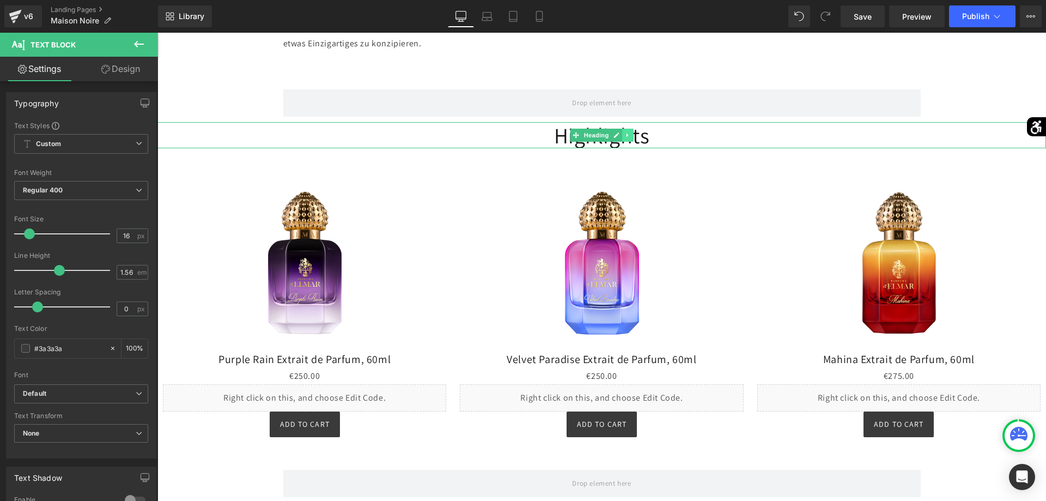
click at [629, 137] on icon at bounding box center [628, 135] width 6 height 7
click at [629, 134] on link at bounding box center [633, 135] width 11 height 13
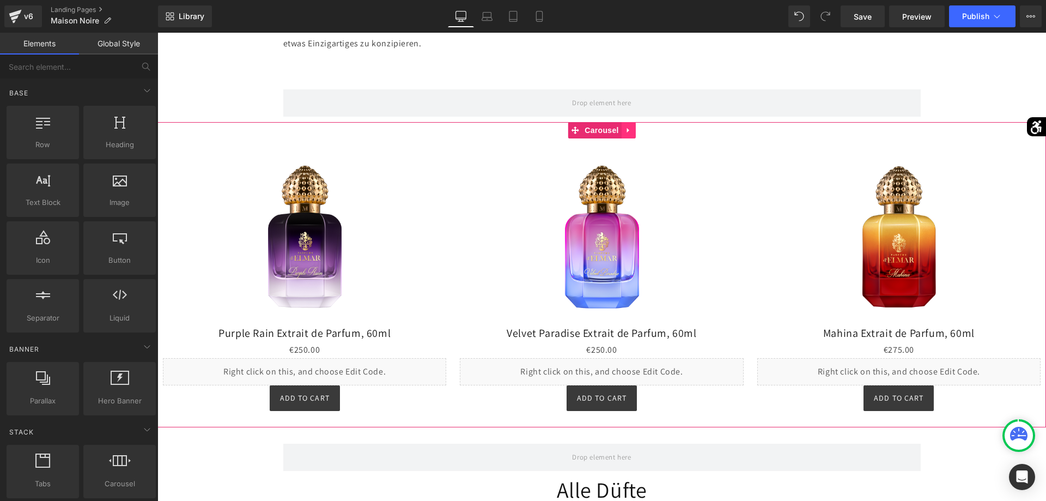
click at [632, 130] on icon at bounding box center [629, 130] width 8 height 8
click at [636, 133] on icon at bounding box center [636, 130] width 8 height 8
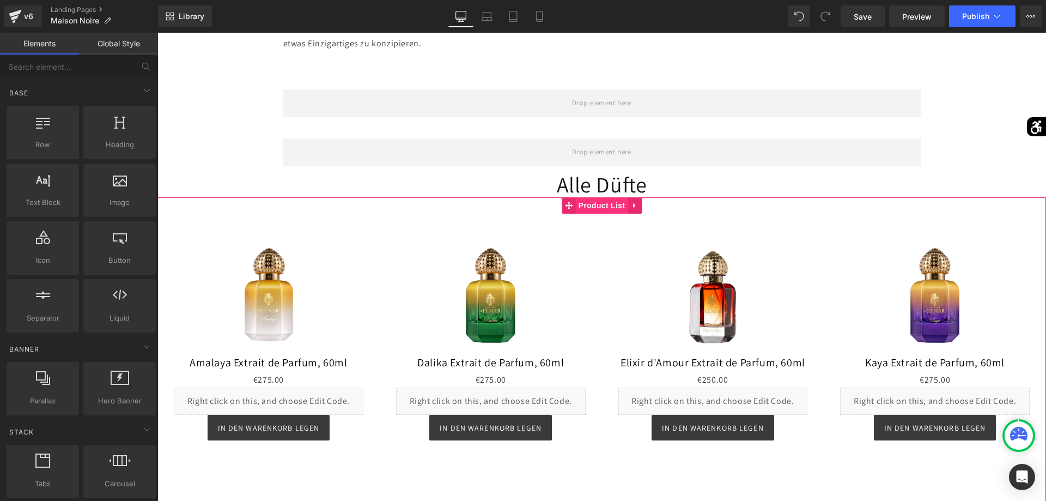
click at [605, 205] on span "Product List" at bounding box center [602, 205] width 52 height 16
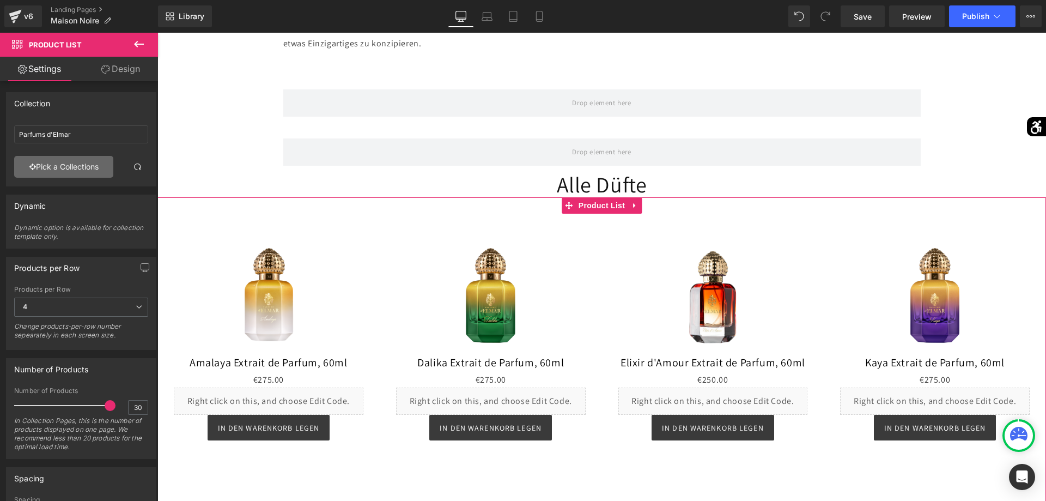
click at [92, 166] on link "Pick a Collections" at bounding box center [63, 167] width 99 height 22
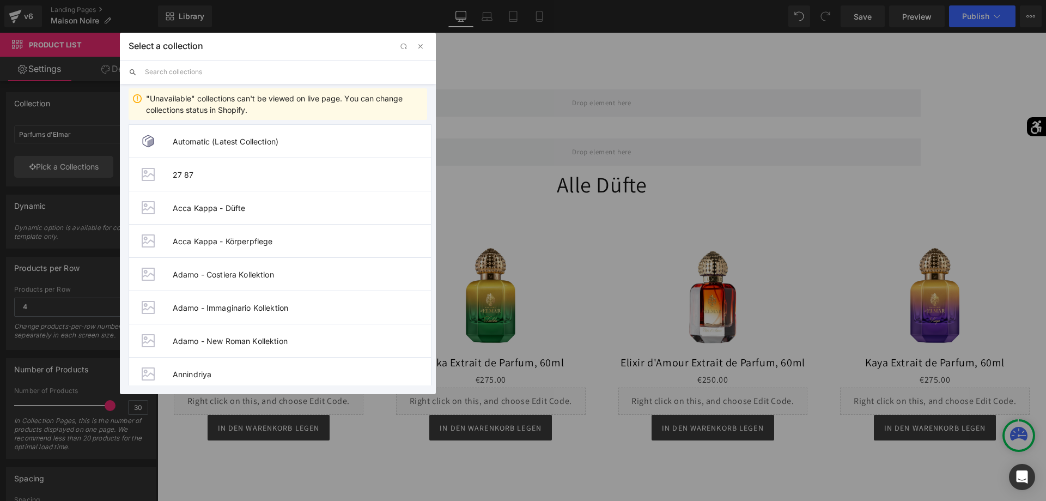
drag, startPoint x: 235, startPoint y: 72, endPoint x: 247, endPoint y: 77, distance: 13.2
click at [235, 72] on input "text" at bounding box center [286, 72] width 282 height 24
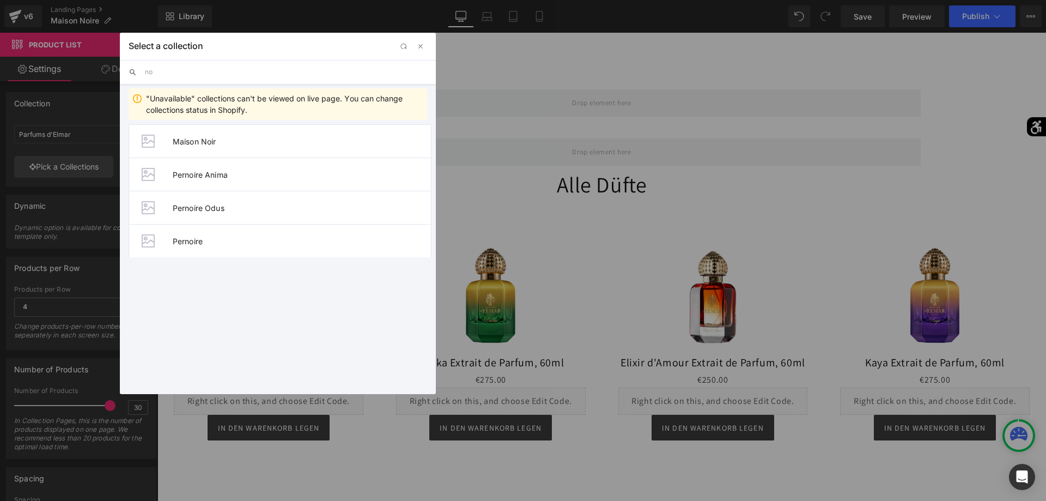
type input "n"
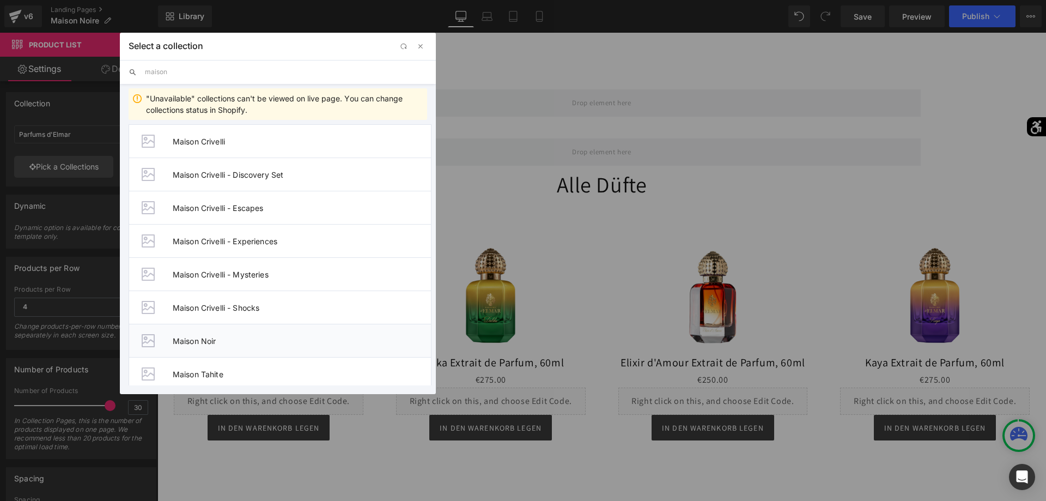
type input "maison"
click at [204, 341] on span "Maison Noir" at bounding box center [302, 340] width 258 height 9
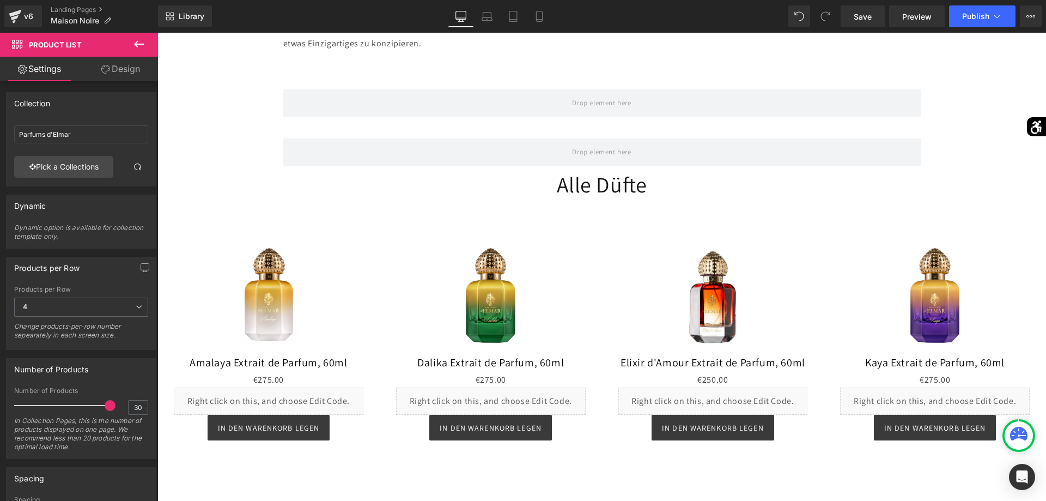
type input "Maison Noir"
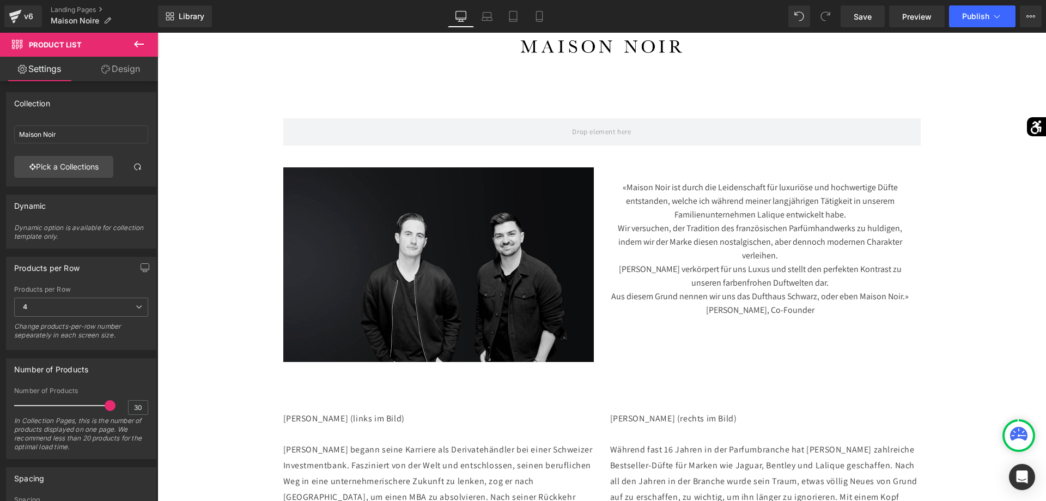
scroll to position [334, 0]
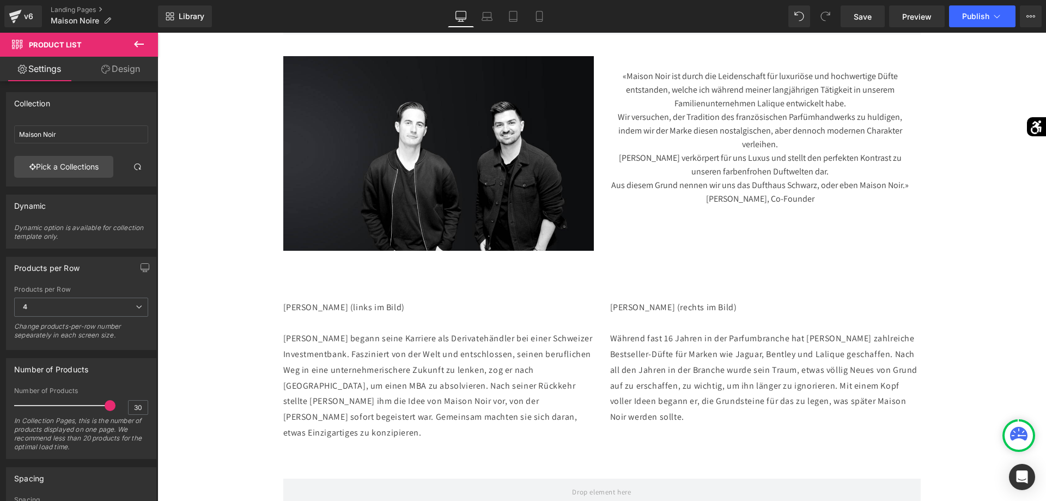
click at [141, 47] on icon at bounding box center [138, 44] width 13 height 13
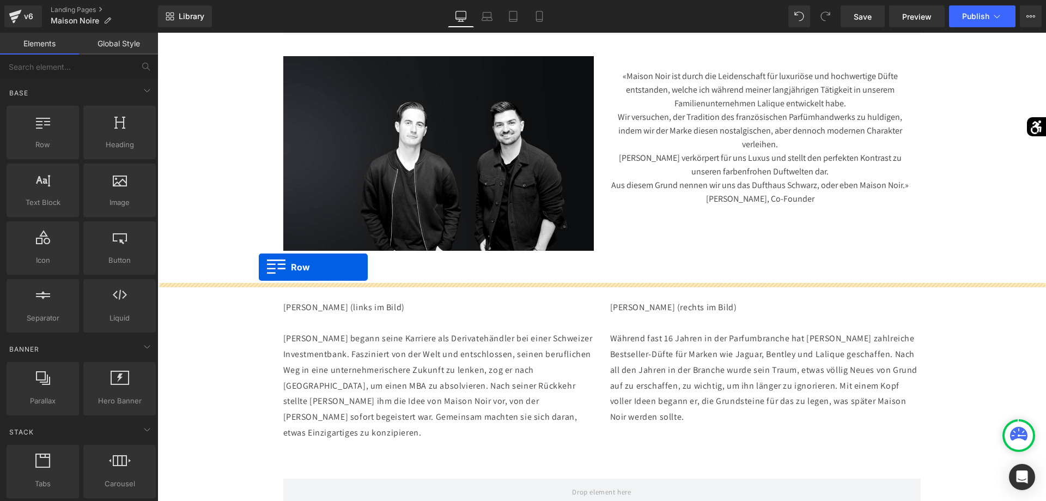
drag, startPoint x: 208, startPoint y: 170, endPoint x: 259, endPoint y: 268, distance: 109.9
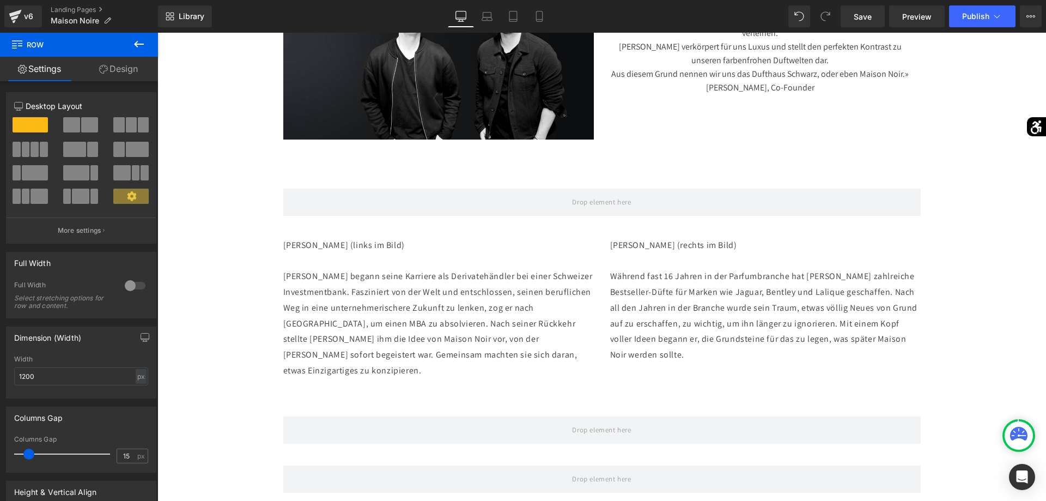
scroll to position [611, 0]
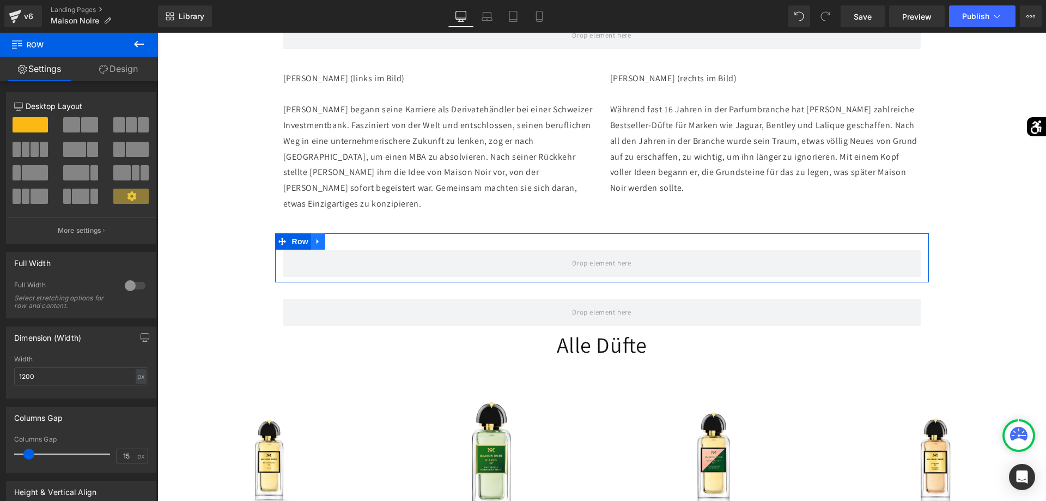
click at [314, 247] on link at bounding box center [318, 241] width 14 height 16
click at [345, 240] on icon at bounding box center [347, 242] width 8 height 8
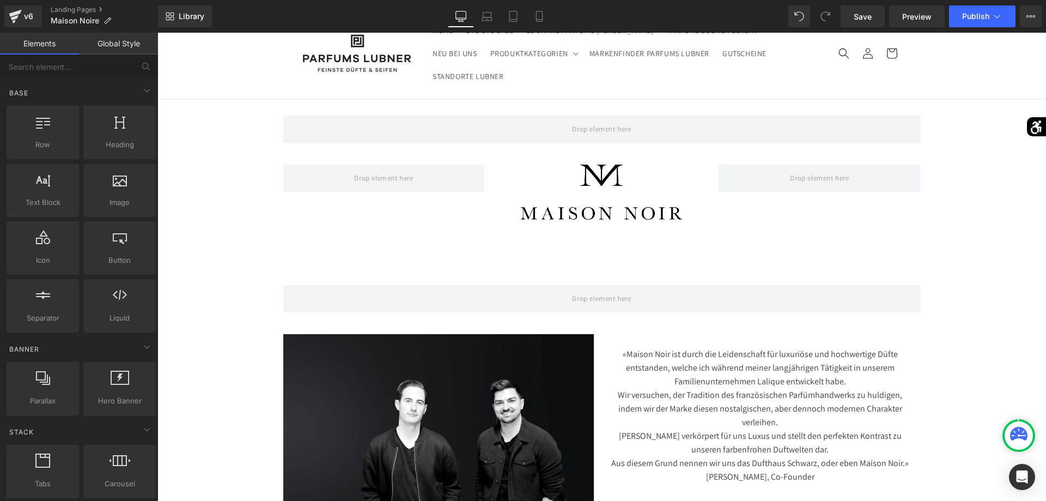
scroll to position [0, 0]
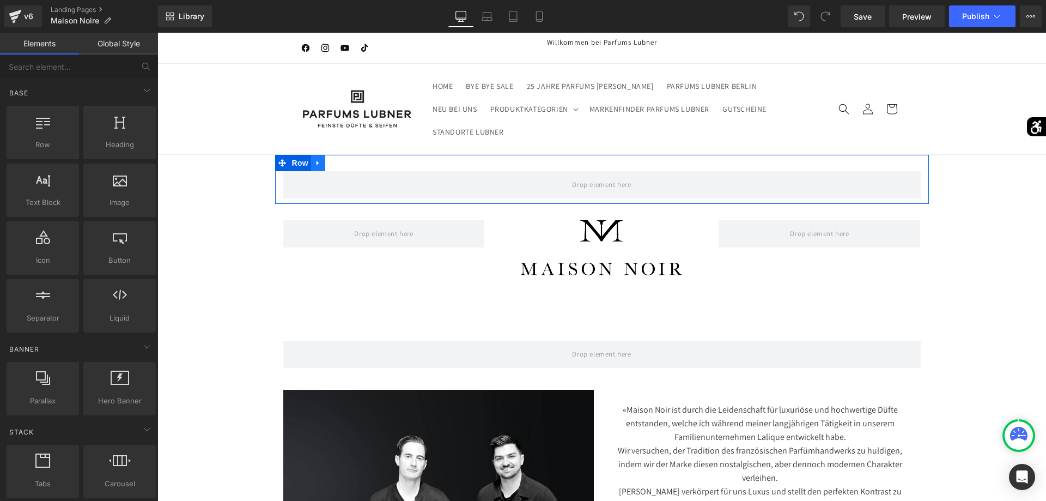
click at [319, 167] on icon at bounding box center [318, 163] width 8 height 8
click at [349, 165] on icon at bounding box center [347, 163] width 8 height 8
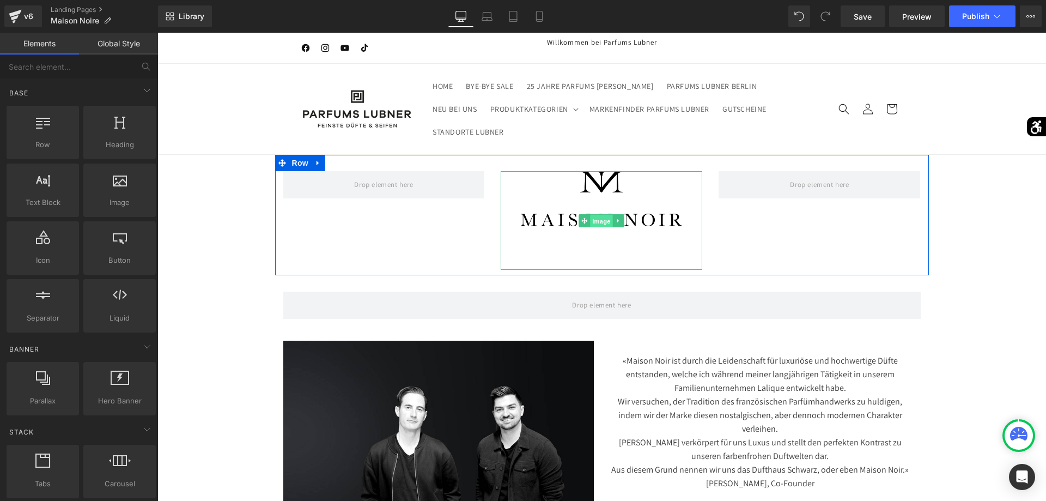
click at [597, 219] on span "Image" at bounding box center [602, 221] width 23 height 13
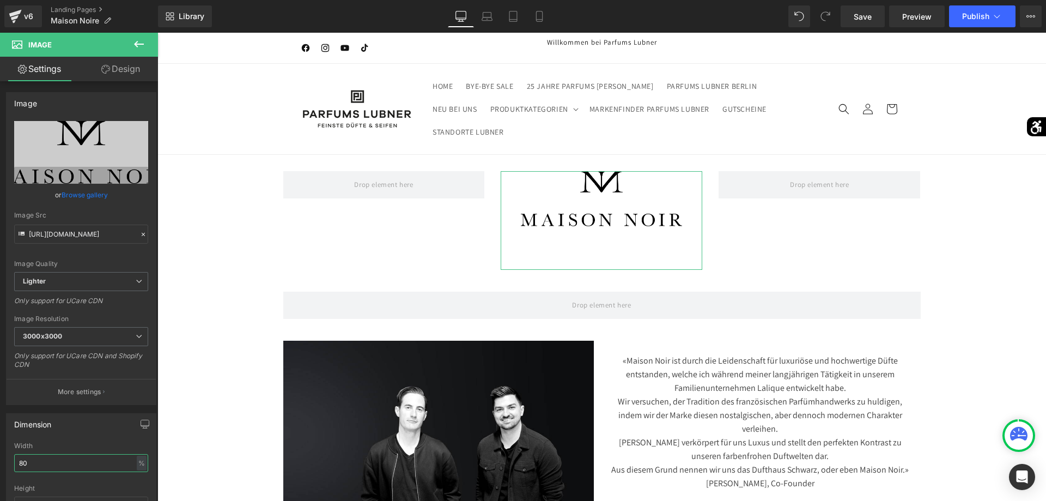
drag, startPoint x: 64, startPoint y: 464, endPoint x: 0, endPoint y: 457, distance: 64.8
click at [14, 458] on input "80" at bounding box center [81, 463] width 134 height 18
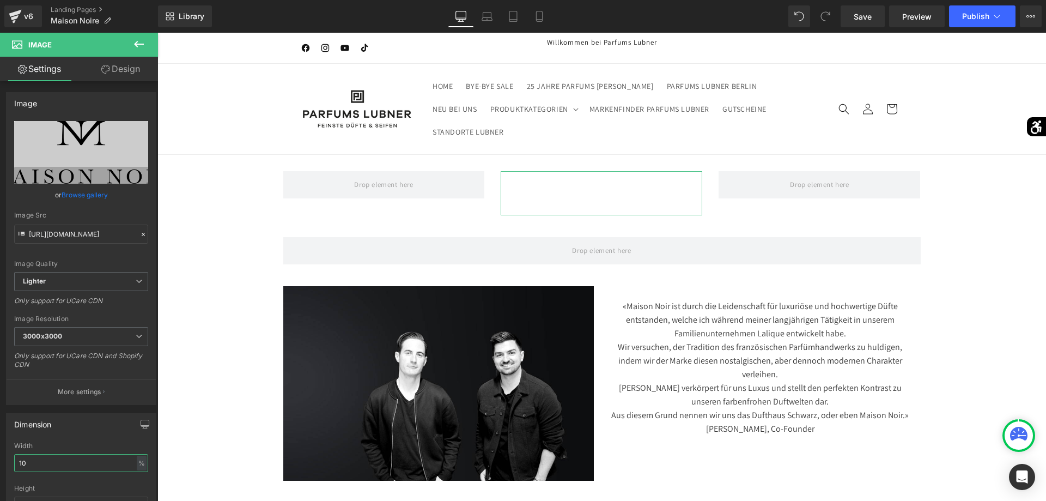
type input "100"
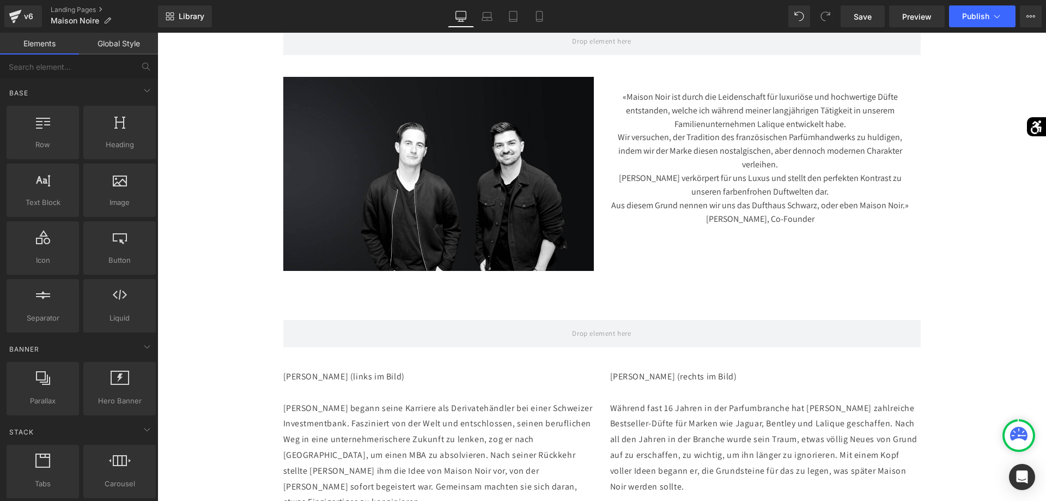
scroll to position [56, 0]
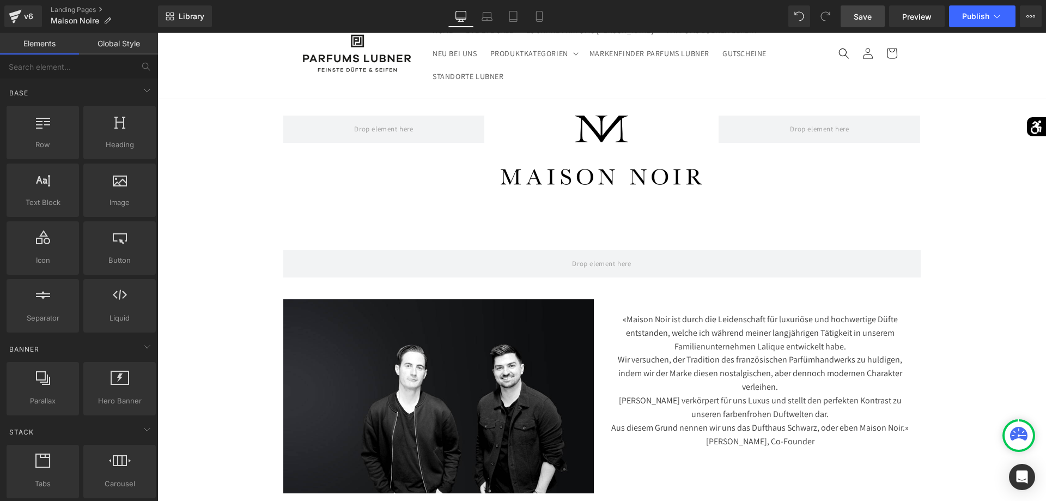
click at [870, 21] on span "Save" at bounding box center [863, 16] width 18 height 11
click at [979, 23] on button "Publish" at bounding box center [982, 16] width 66 height 22
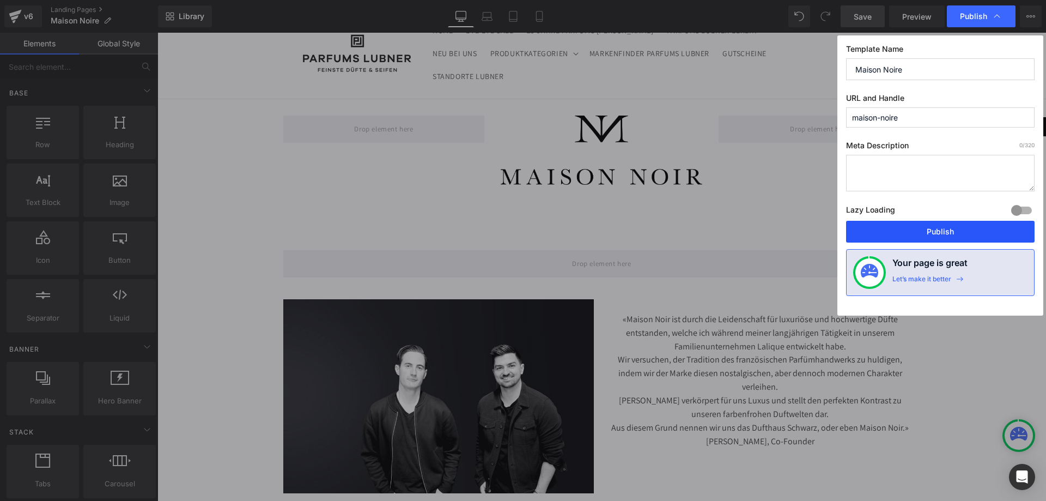
click at [924, 227] on button "Publish" at bounding box center [940, 232] width 189 height 22
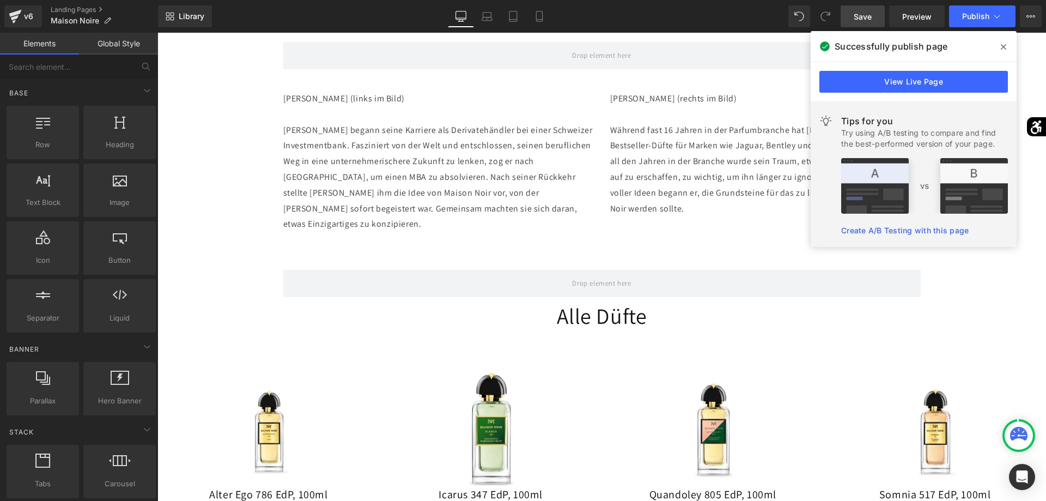
scroll to position [278, 0]
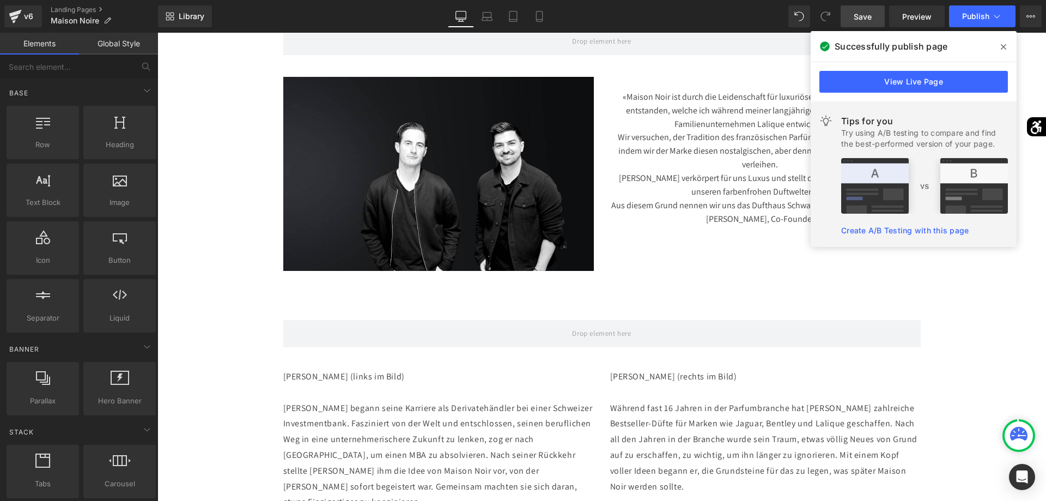
drag, startPoint x: 1003, startPoint y: 45, endPoint x: 856, endPoint y: 41, distance: 146.7
click at [1003, 45] on icon at bounding box center [1003, 46] width 5 height 5
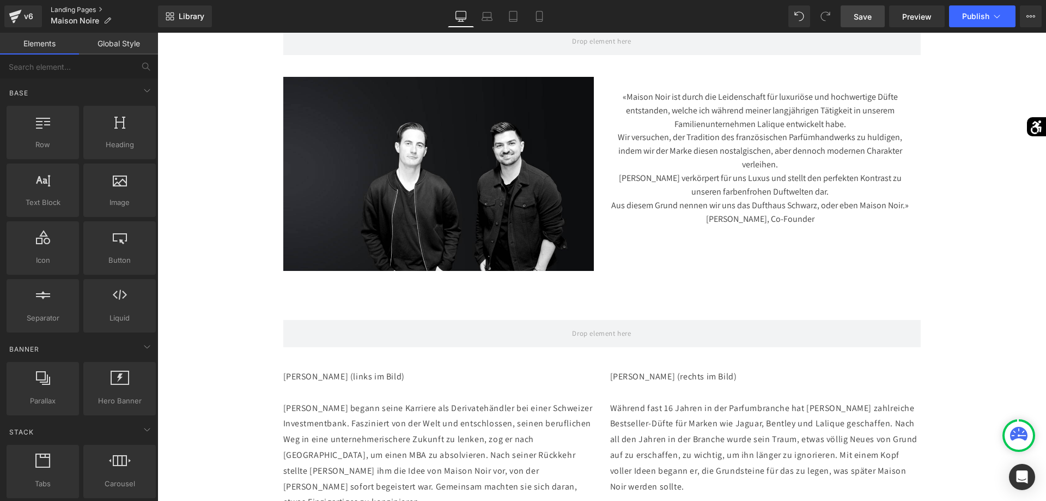
click at [56, 9] on link "Landing Pages" at bounding box center [104, 9] width 107 height 9
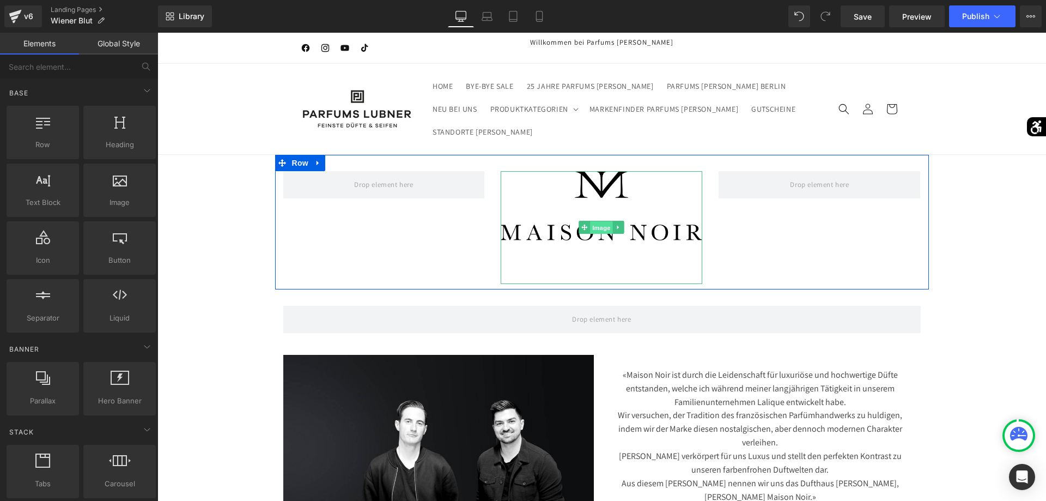
click at [594, 224] on span "Image" at bounding box center [602, 227] width 23 height 13
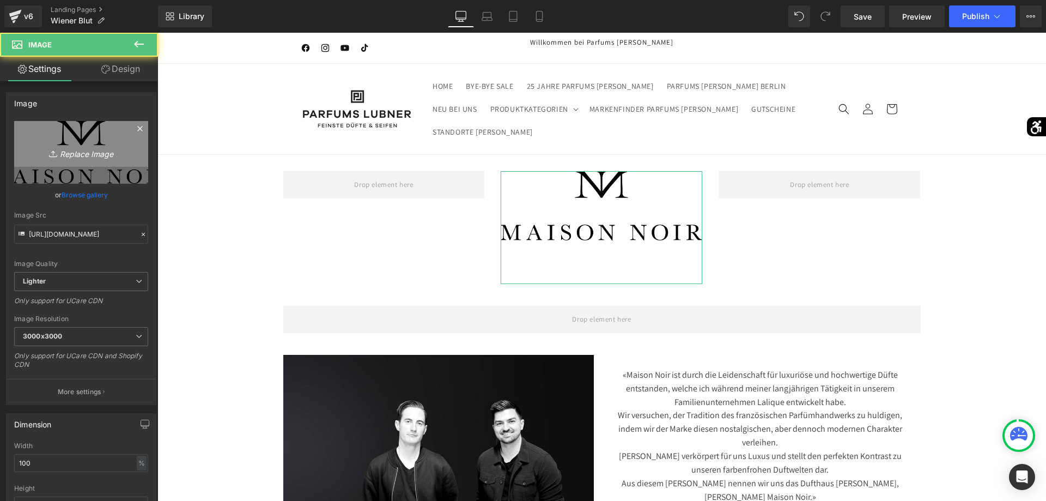
click at [105, 174] on link "Replace Image" at bounding box center [81, 152] width 134 height 63
